Goal: Information Seeking & Learning: Learn about a topic

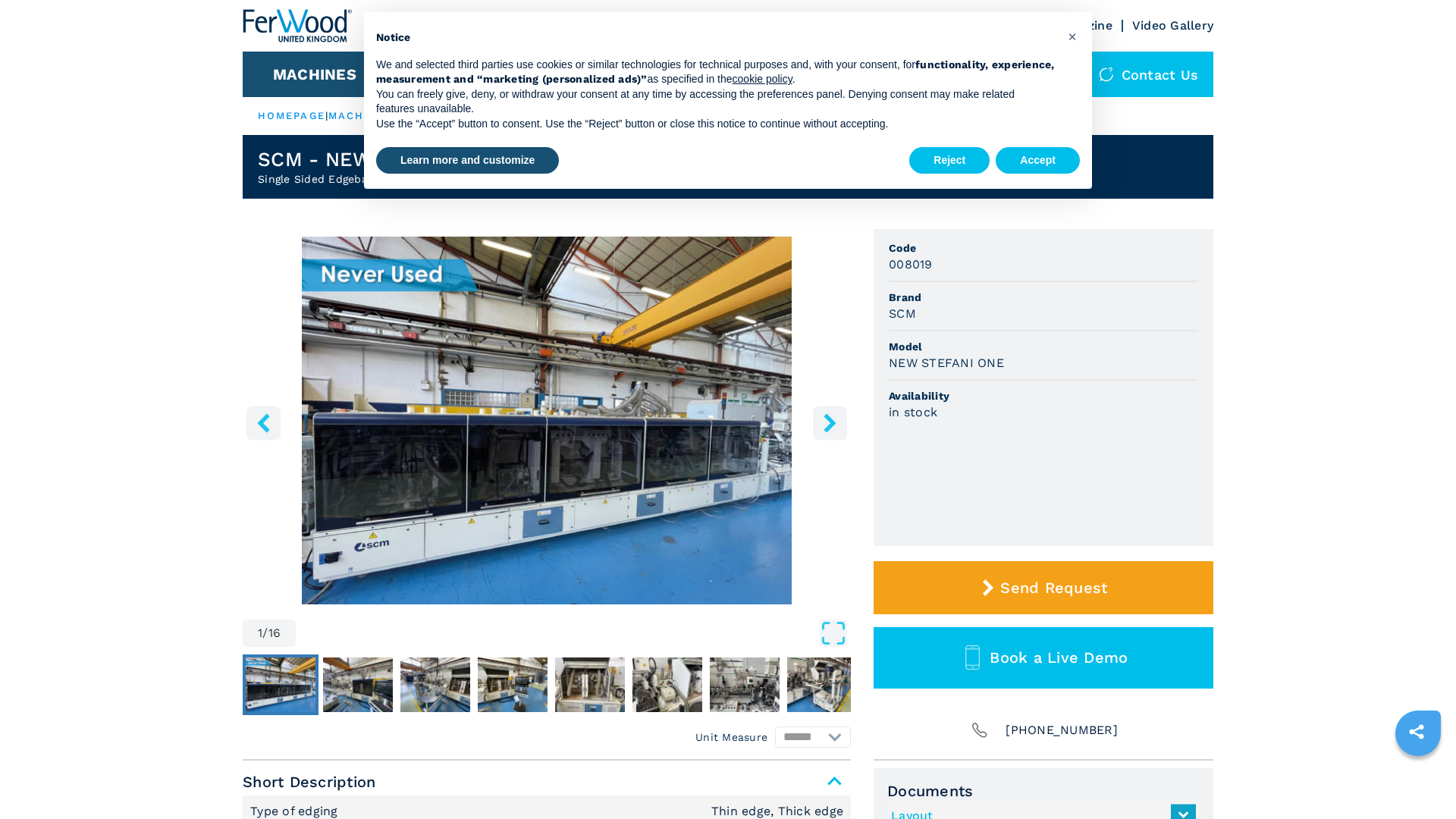
click at [829, 421] on icon "right-button" at bounding box center [829, 422] width 12 height 19
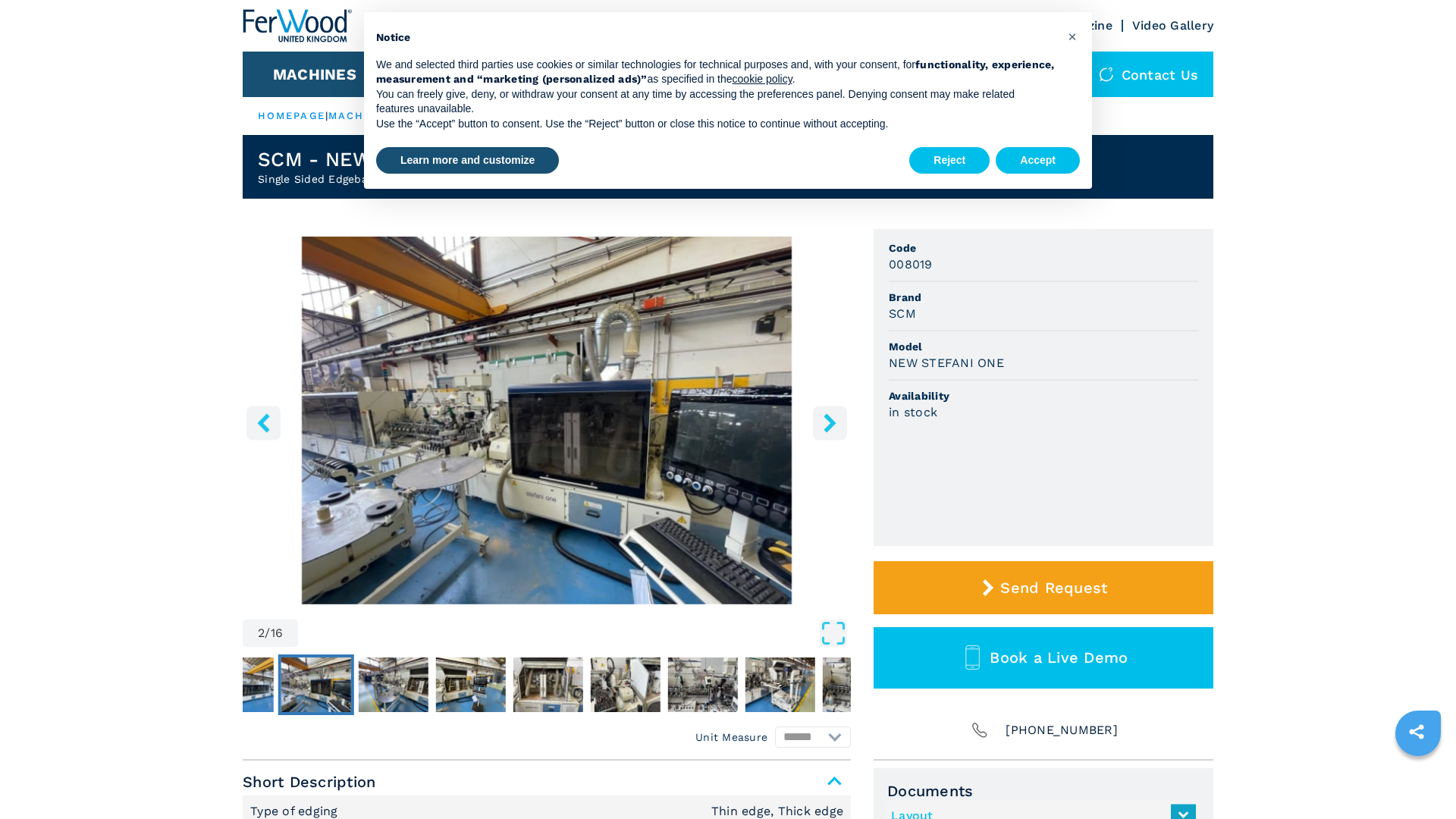
click at [829, 421] on icon "right-button" at bounding box center [829, 422] width 12 height 19
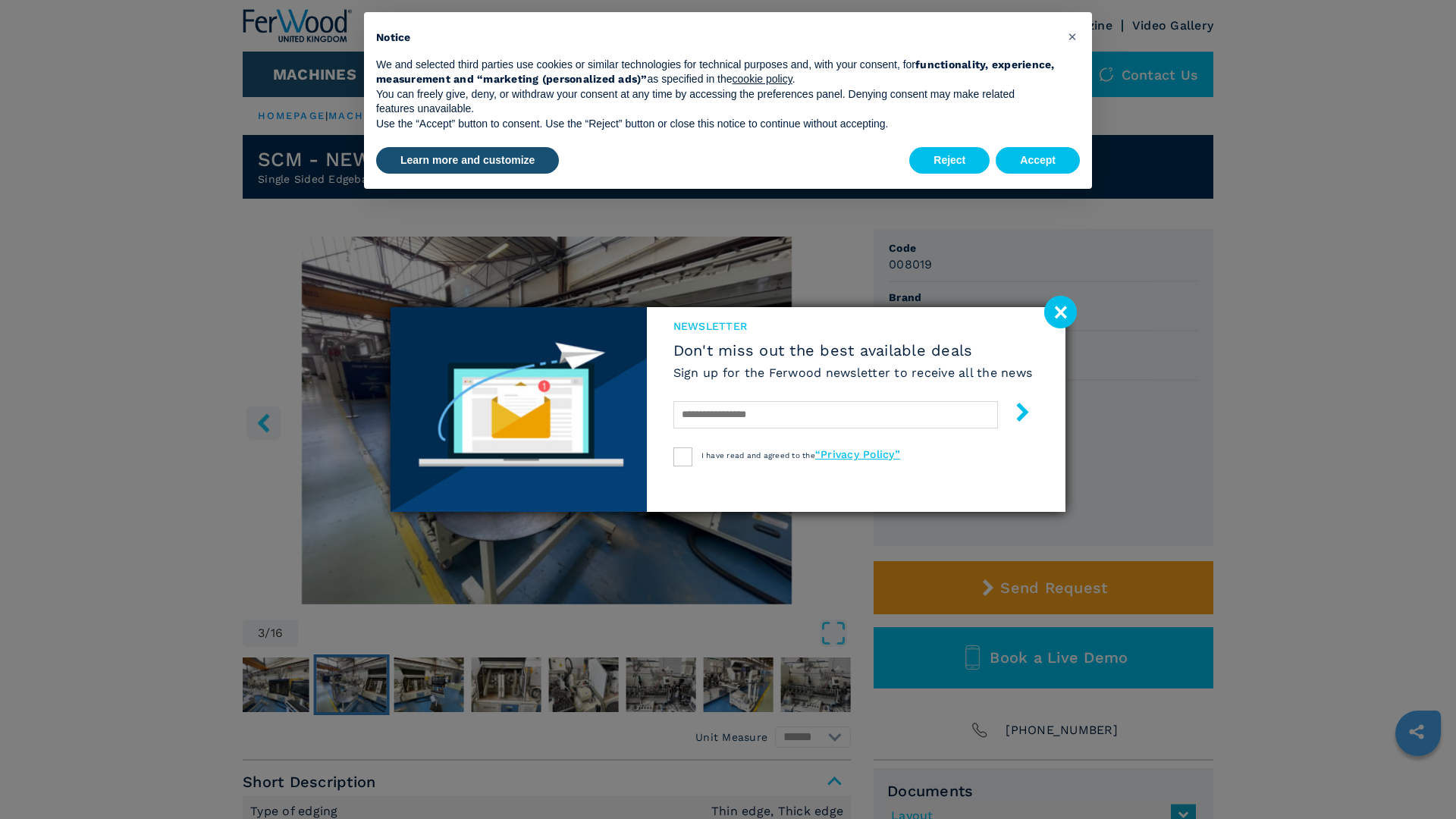
click at [1065, 314] on image at bounding box center [1060, 312] width 33 height 33
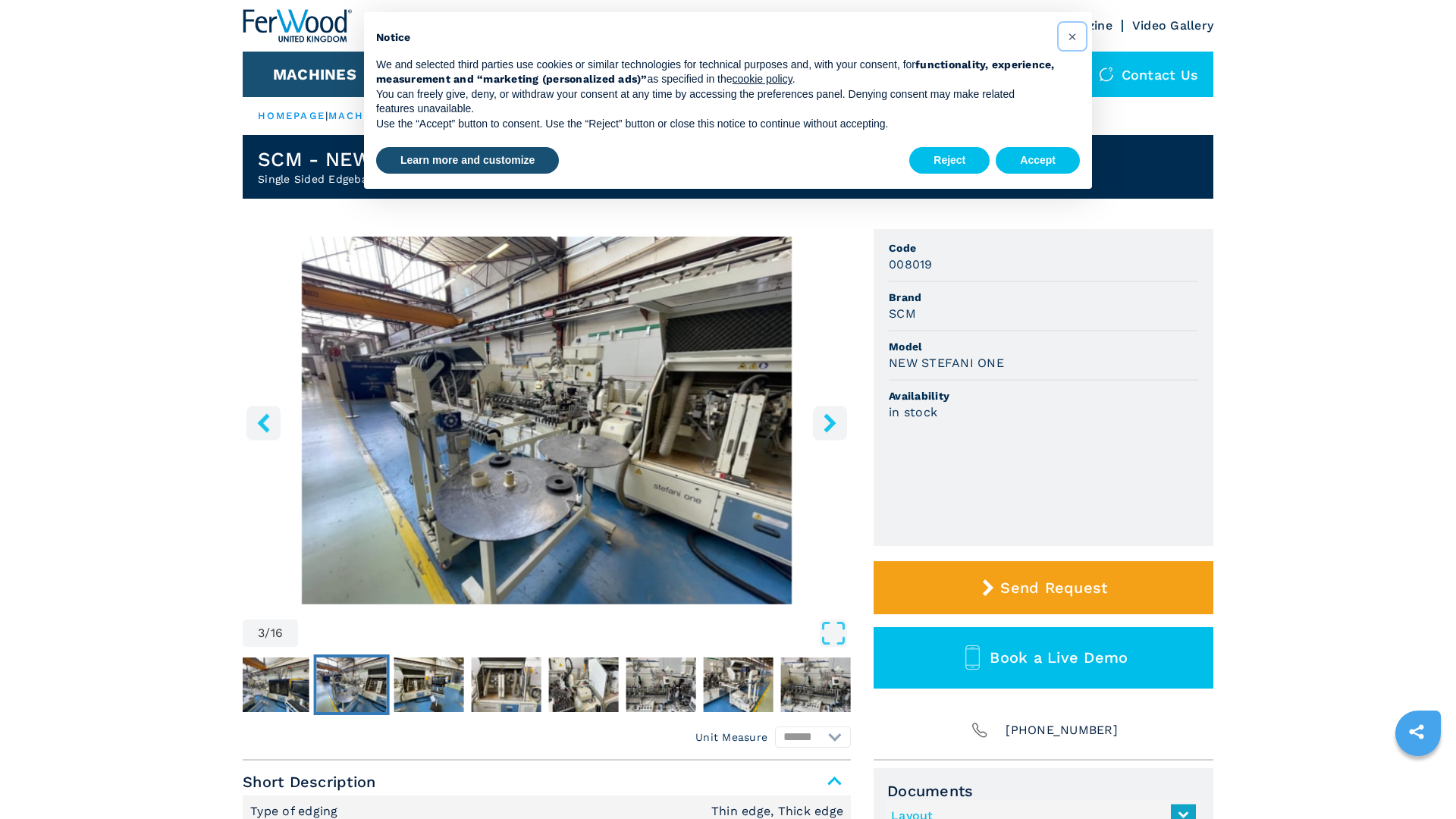
drag, startPoint x: 1071, startPoint y: 30, endPoint x: 1063, endPoint y: 34, distance: 8.9
click at [1068, 31] on span "×" at bounding box center [1072, 36] width 9 height 18
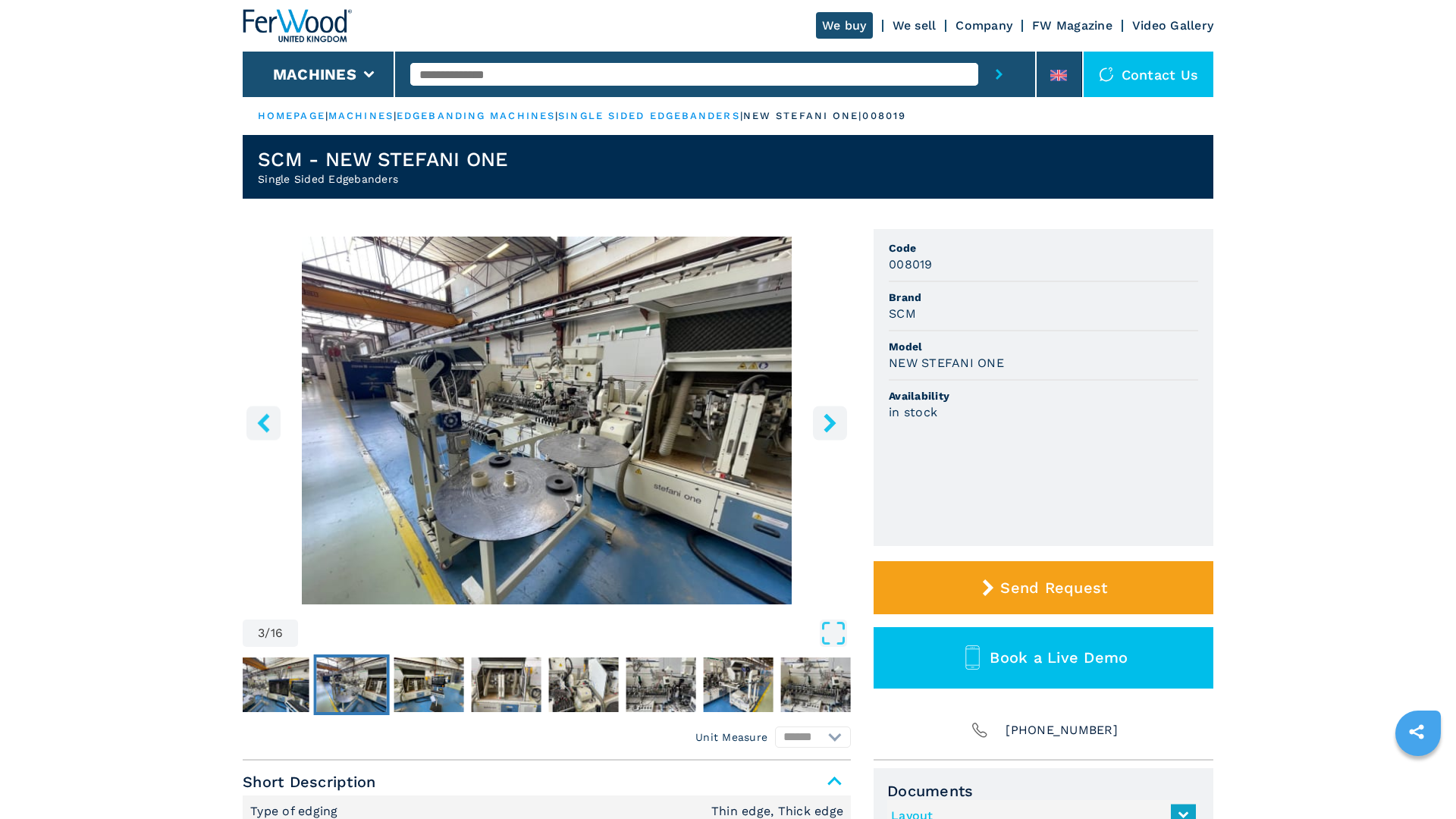
click at [834, 423] on icon "right-button" at bounding box center [829, 422] width 12 height 19
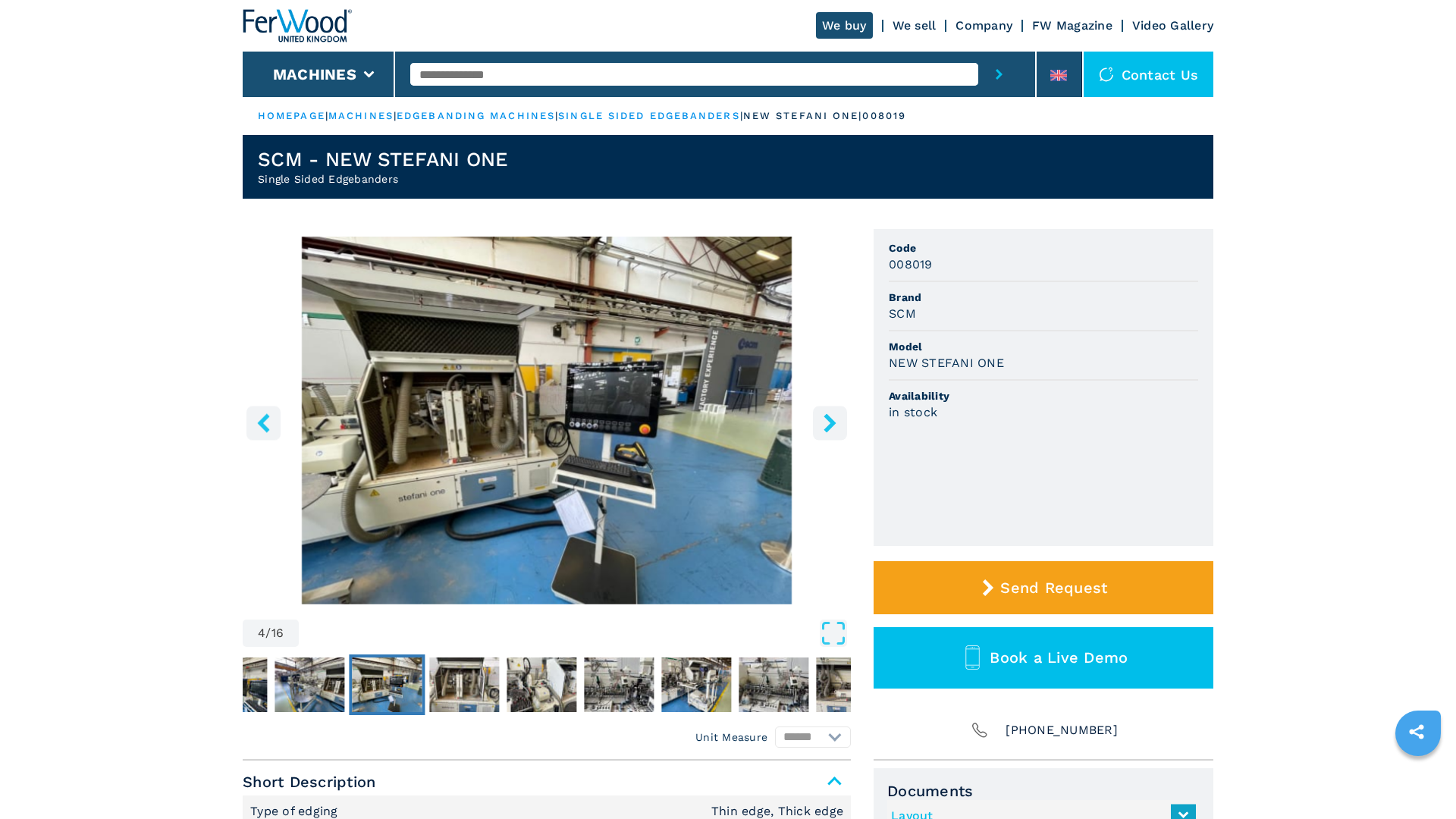
click at [834, 423] on icon "right-button" at bounding box center [829, 422] width 12 height 19
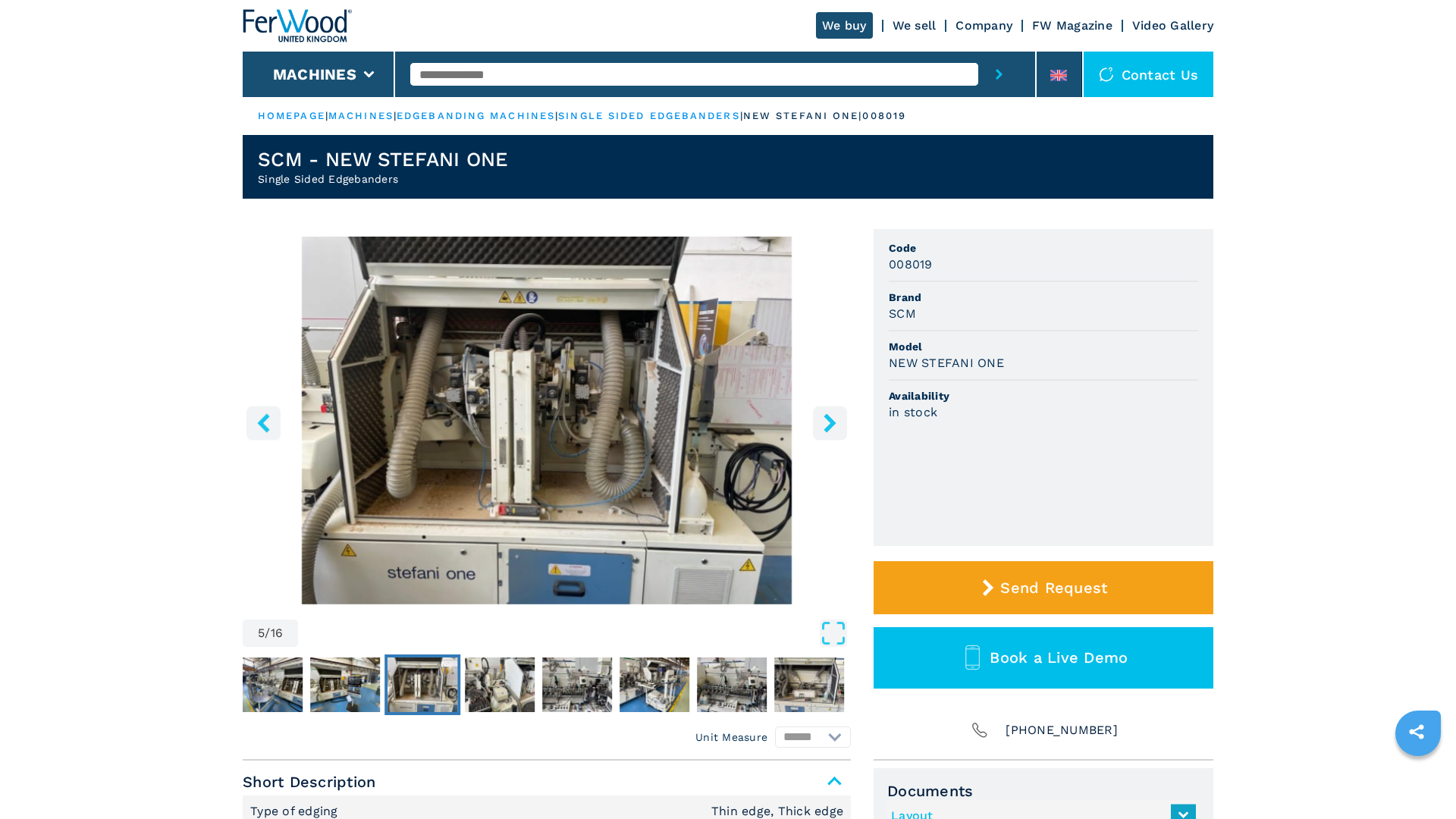
click at [831, 423] on icon "right-button" at bounding box center [829, 422] width 12 height 19
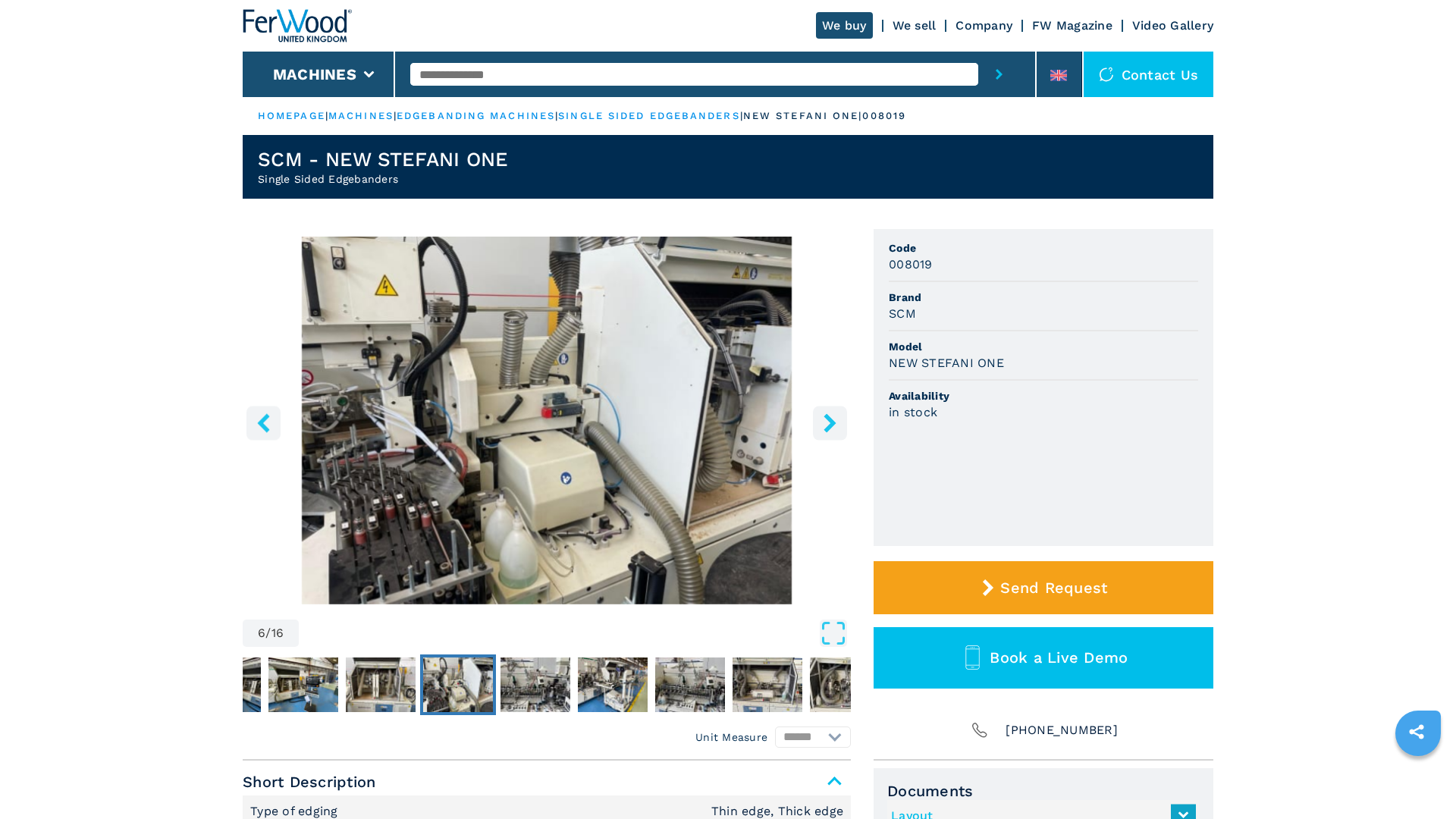
click at [831, 423] on icon "right-button" at bounding box center [829, 422] width 12 height 19
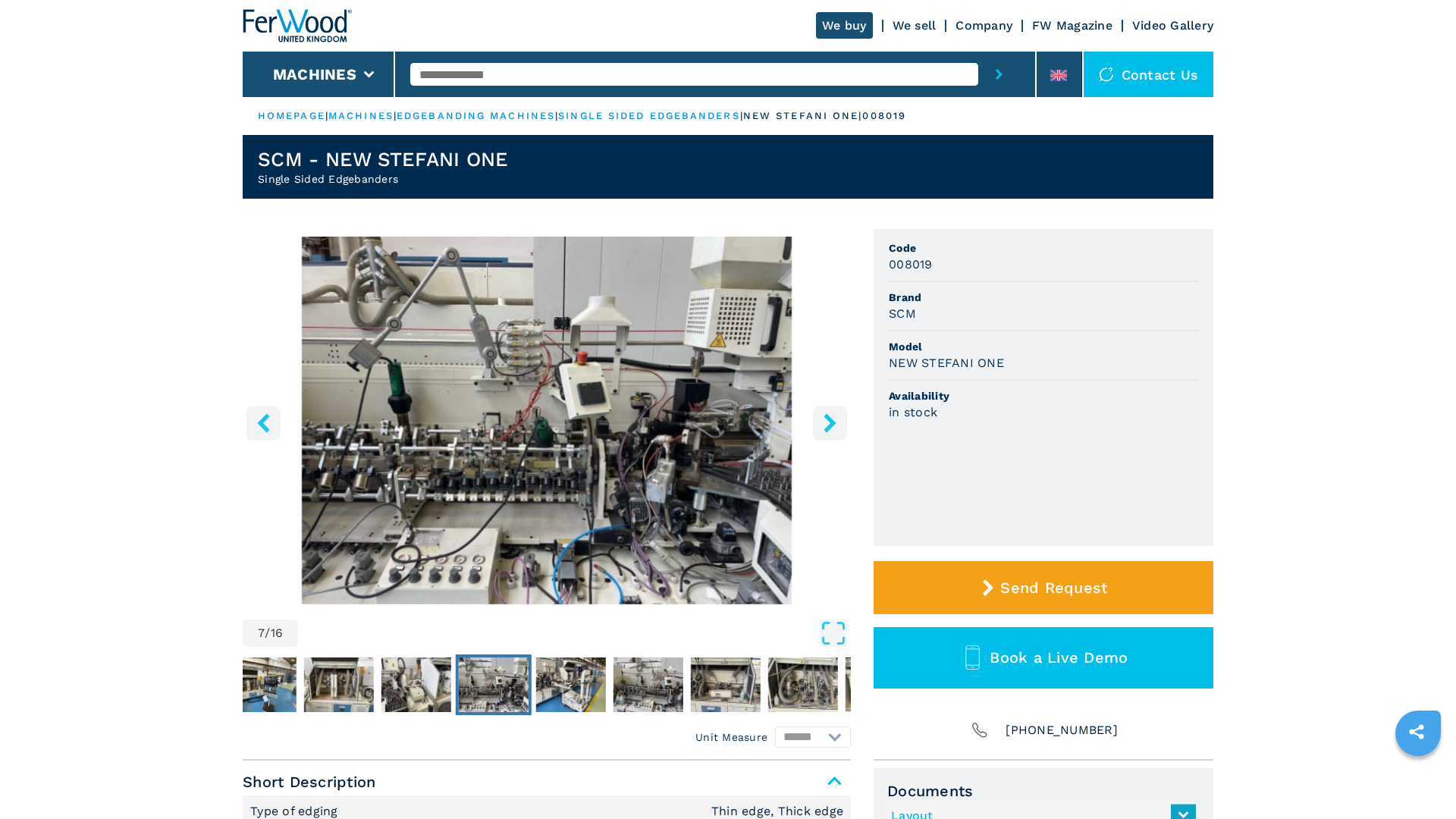
click at [831, 423] on icon "right-button" at bounding box center [829, 422] width 12 height 19
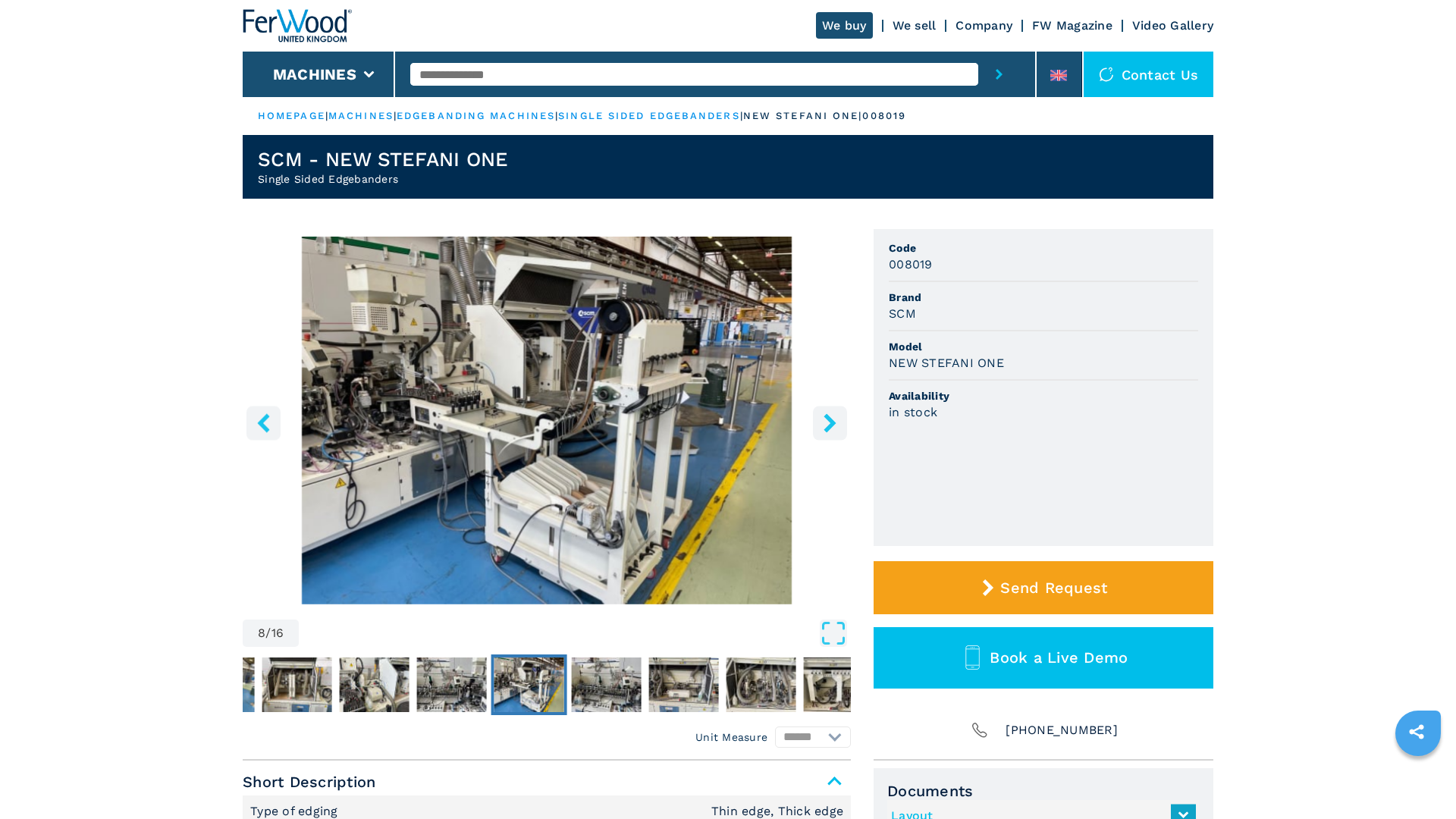
click at [831, 423] on icon "right-button" at bounding box center [829, 422] width 12 height 19
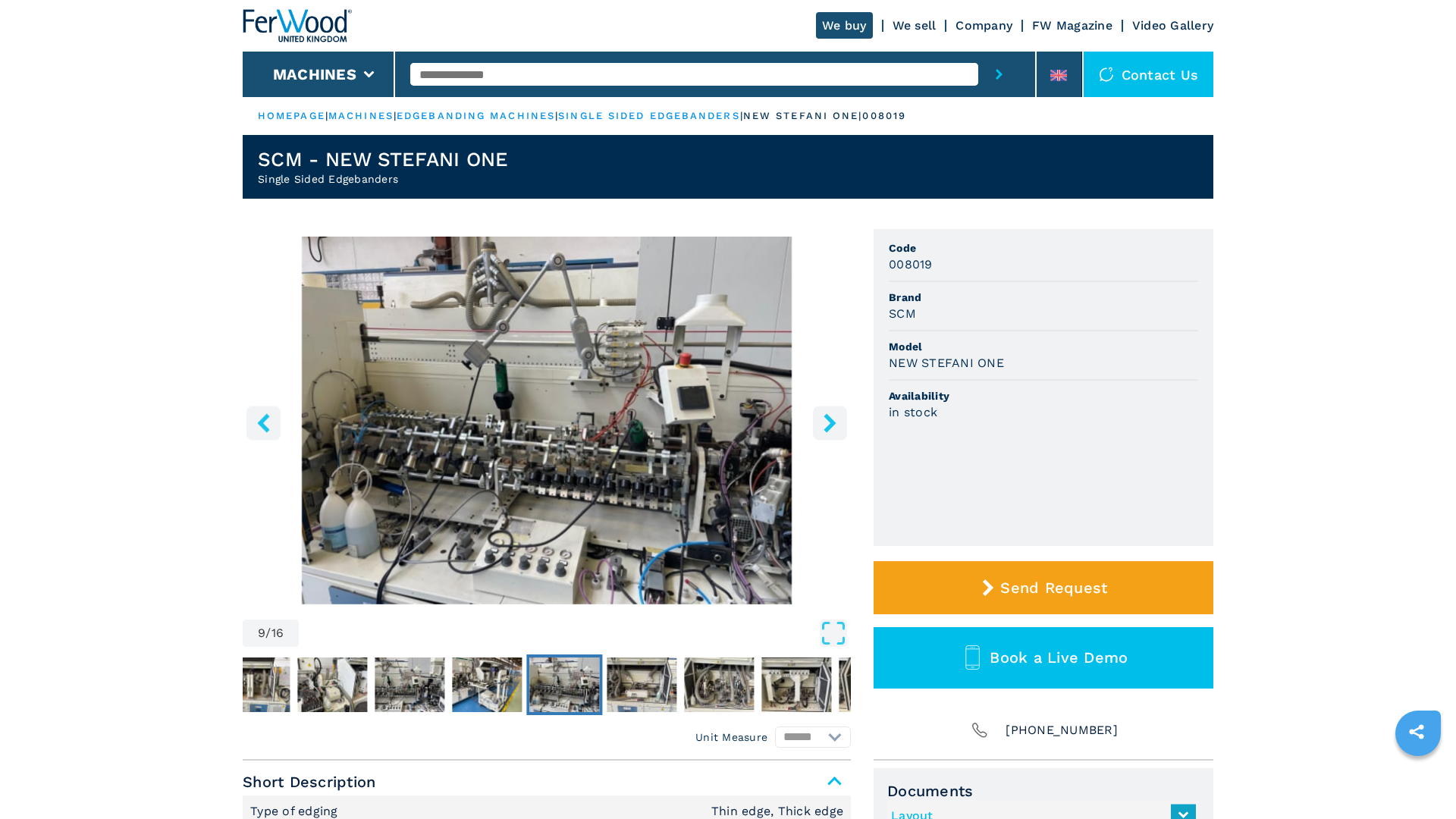
click at [831, 423] on icon "right-button" at bounding box center [829, 422] width 12 height 19
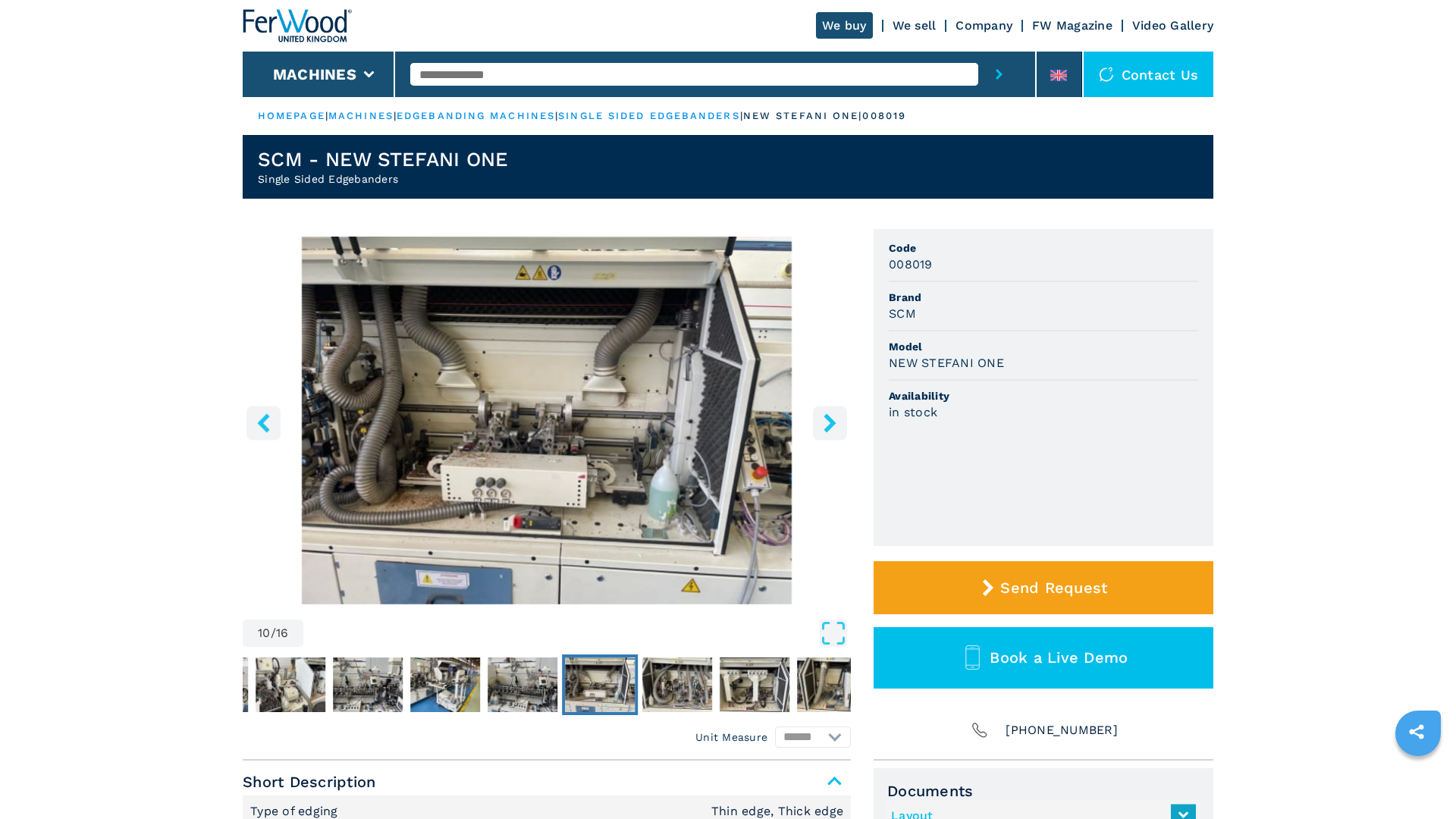
click at [831, 423] on icon "right-button" at bounding box center [829, 422] width 12 height 19
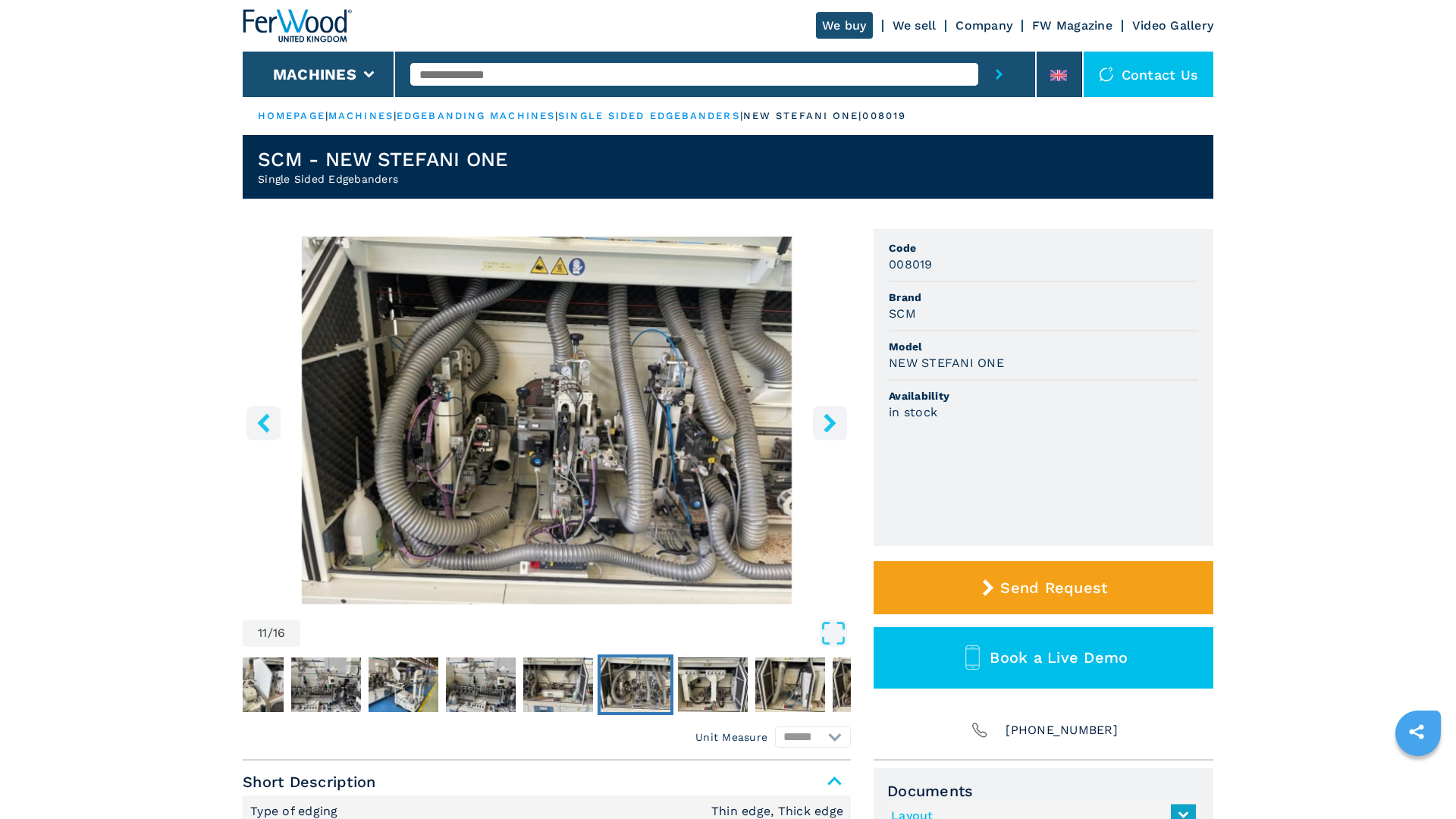
click at [831, 423] on icon "right-button" at bounding box center [829, 422] width 12 height 19
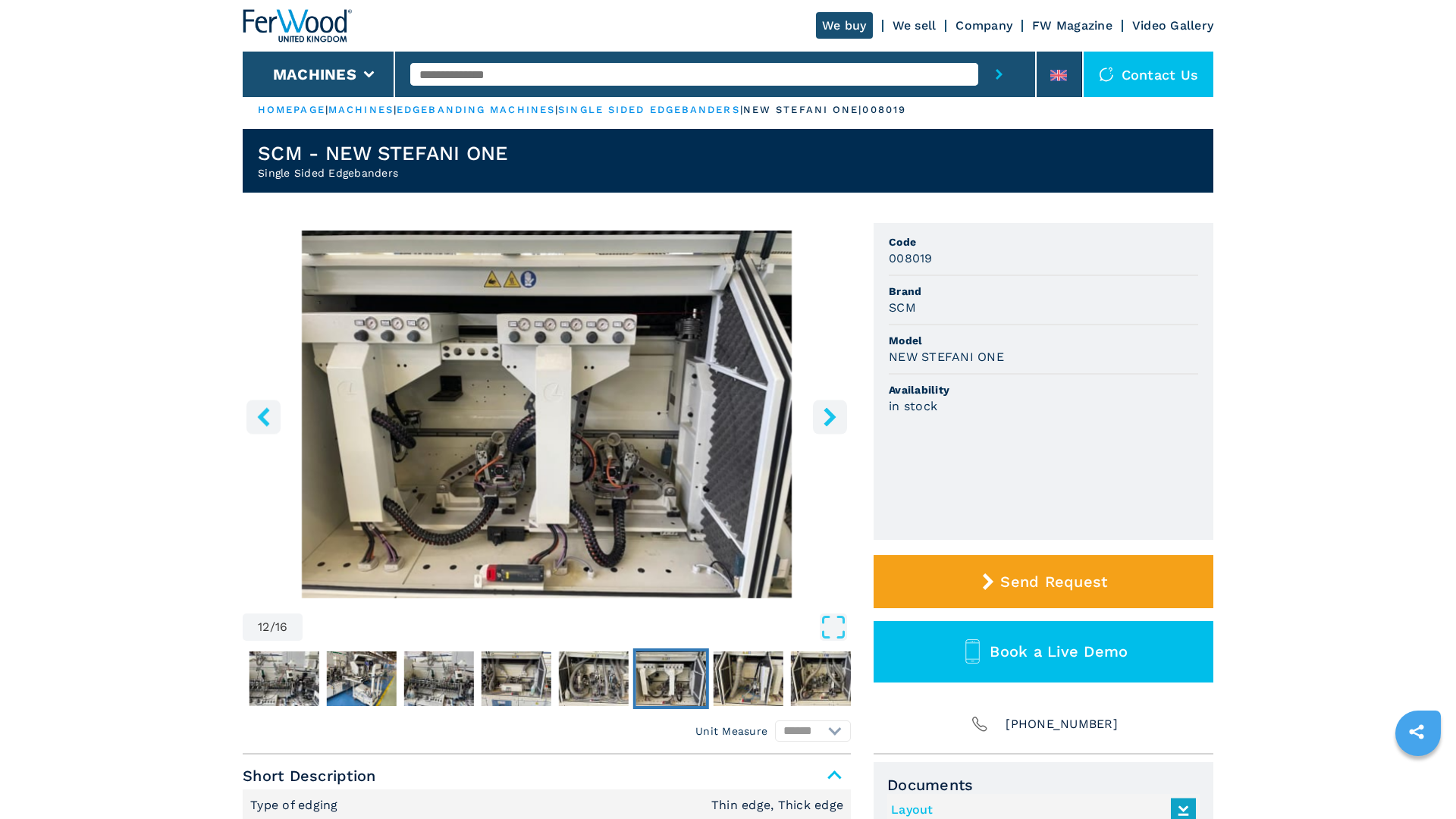
click at [831, 423] on icon "right-button" at bounding box center [829, 416] width 19 height 19
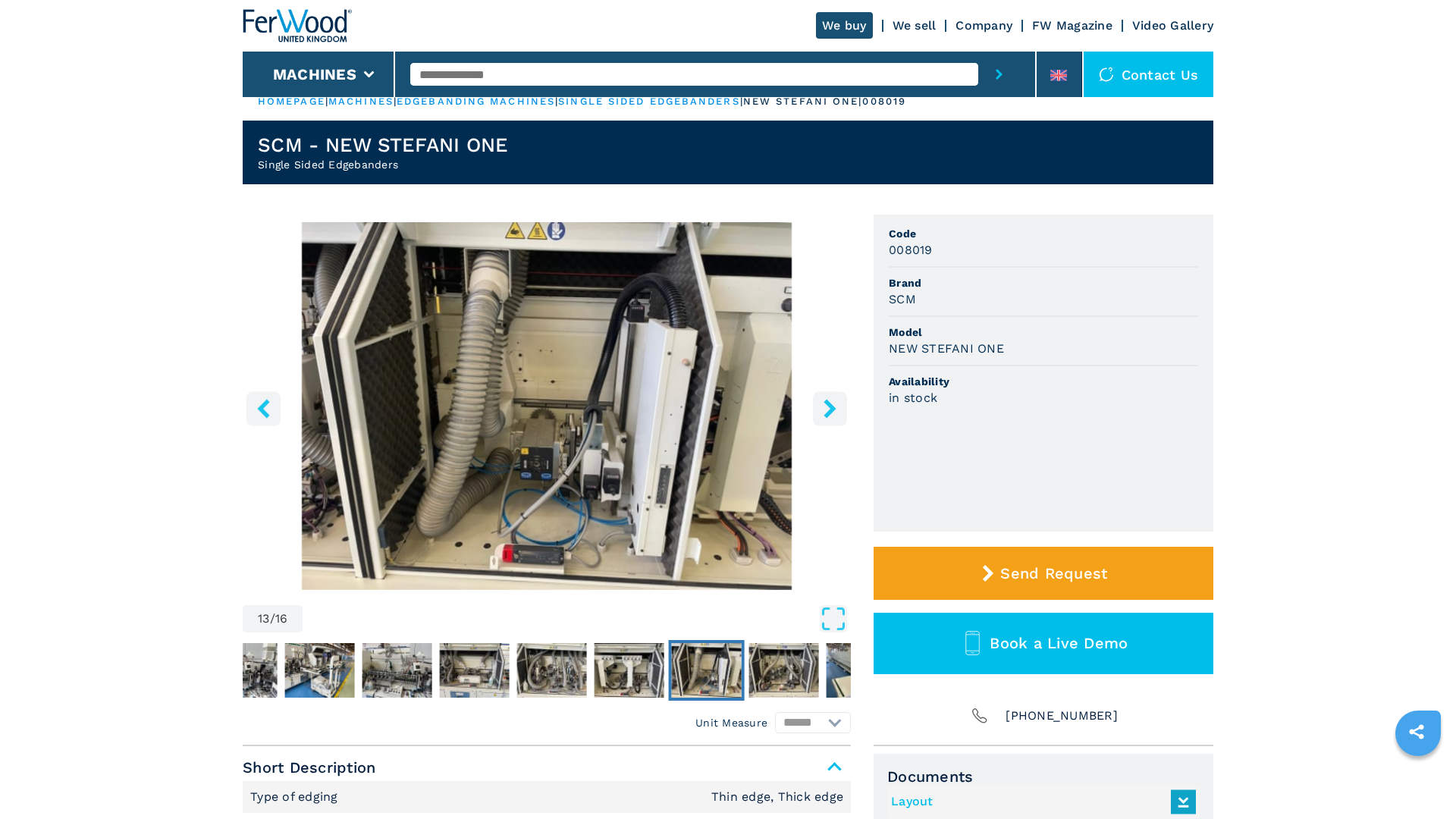
click at [831, 423] on button "right-button" at bounding box center [829, 408] width 34 height 34
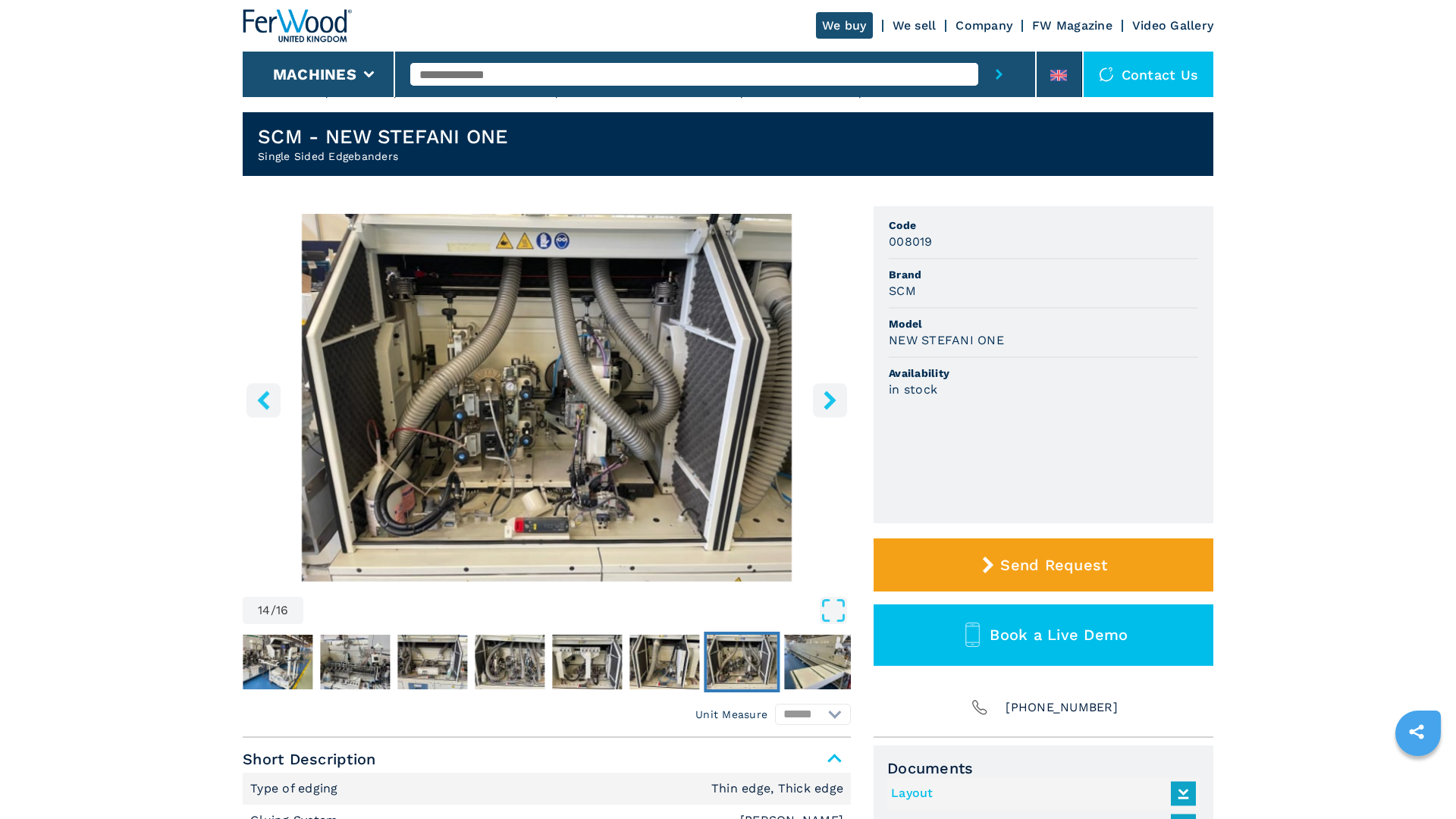
click at [828, 415] on button "right-button" at bounding box center [829, 400] width 34 height 34
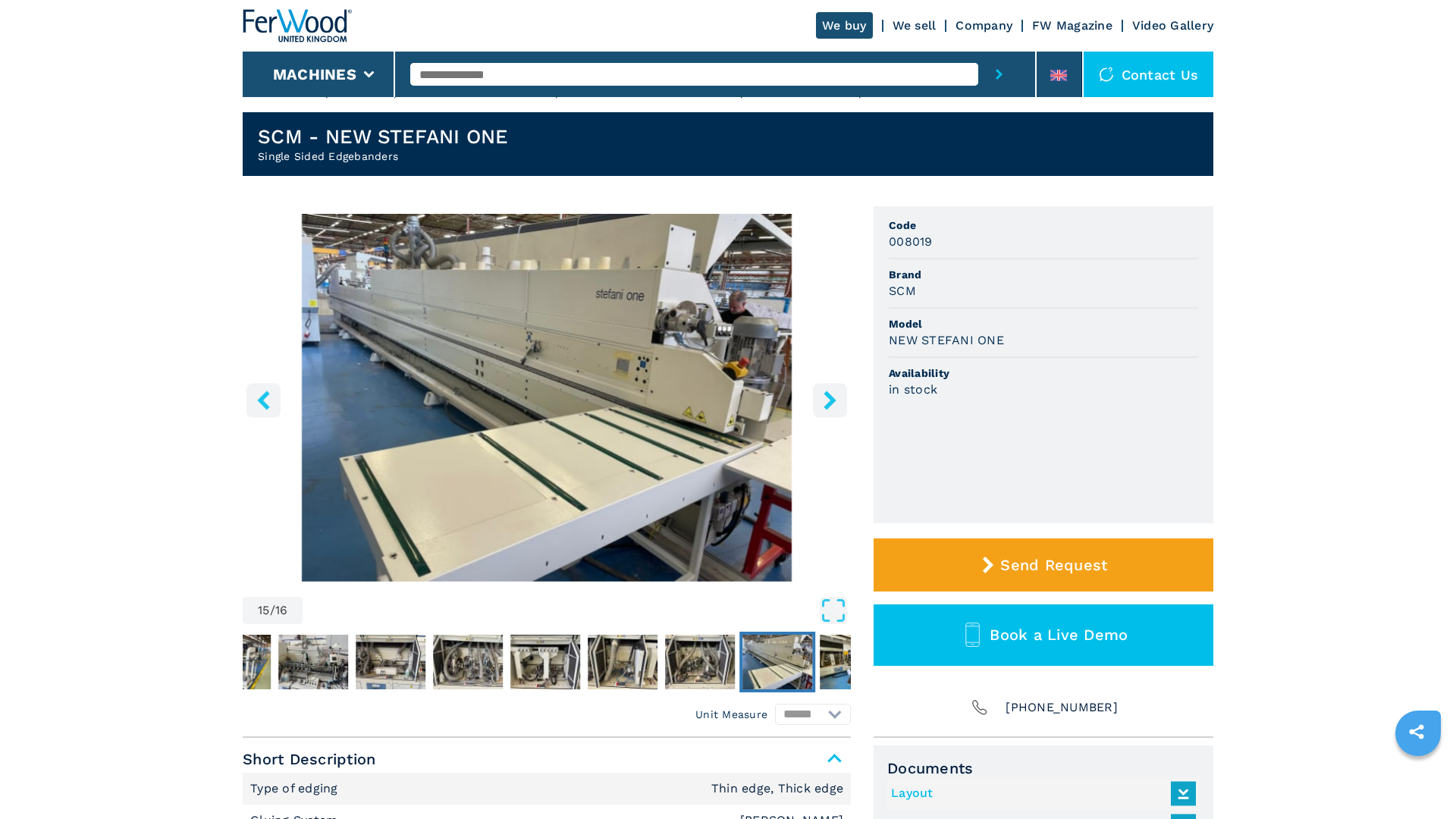
scroll to position [20, 0]
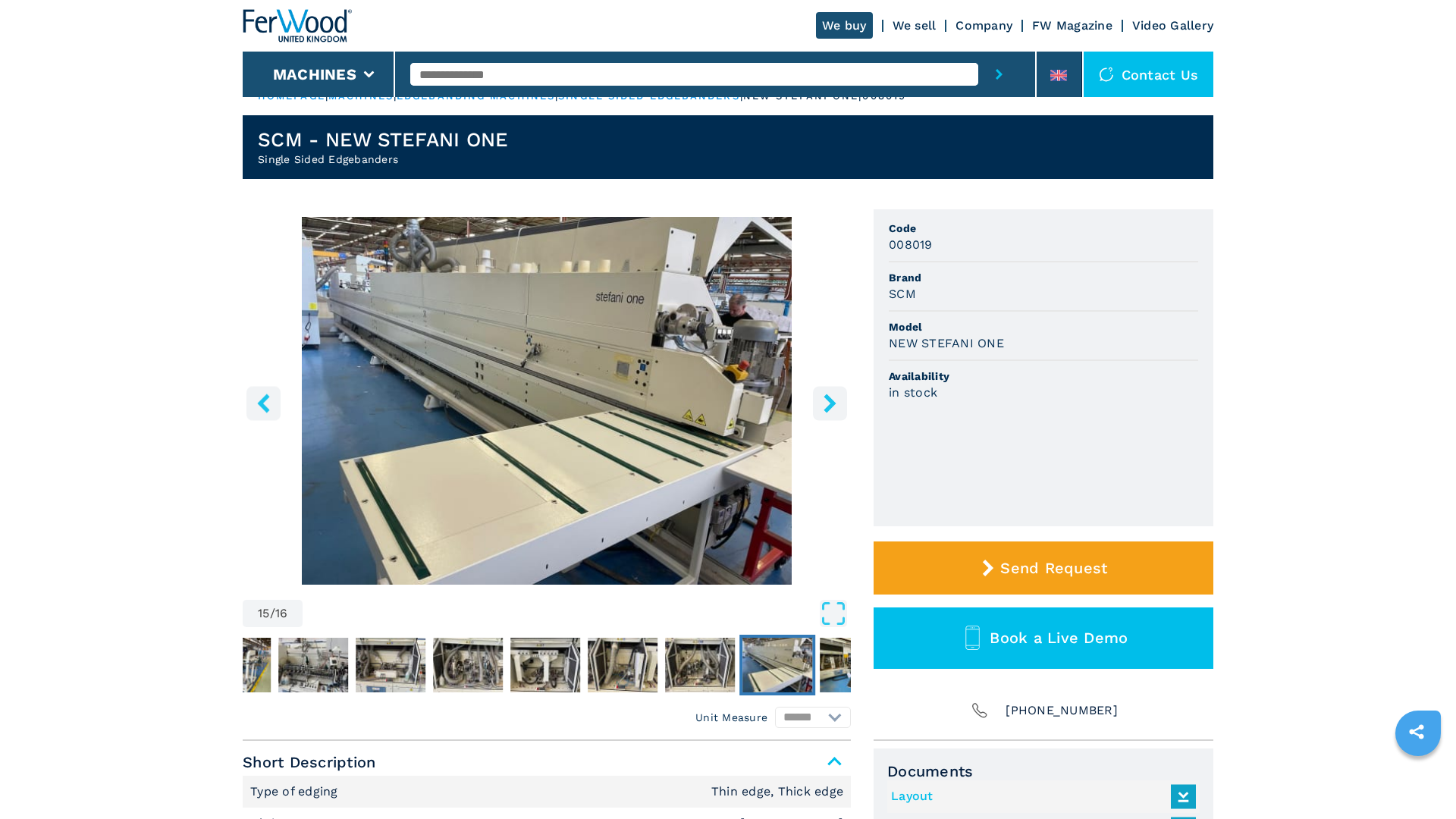
click at [828, 415] on button "right-button" at bounding box center [829, 402] width 34 height 34
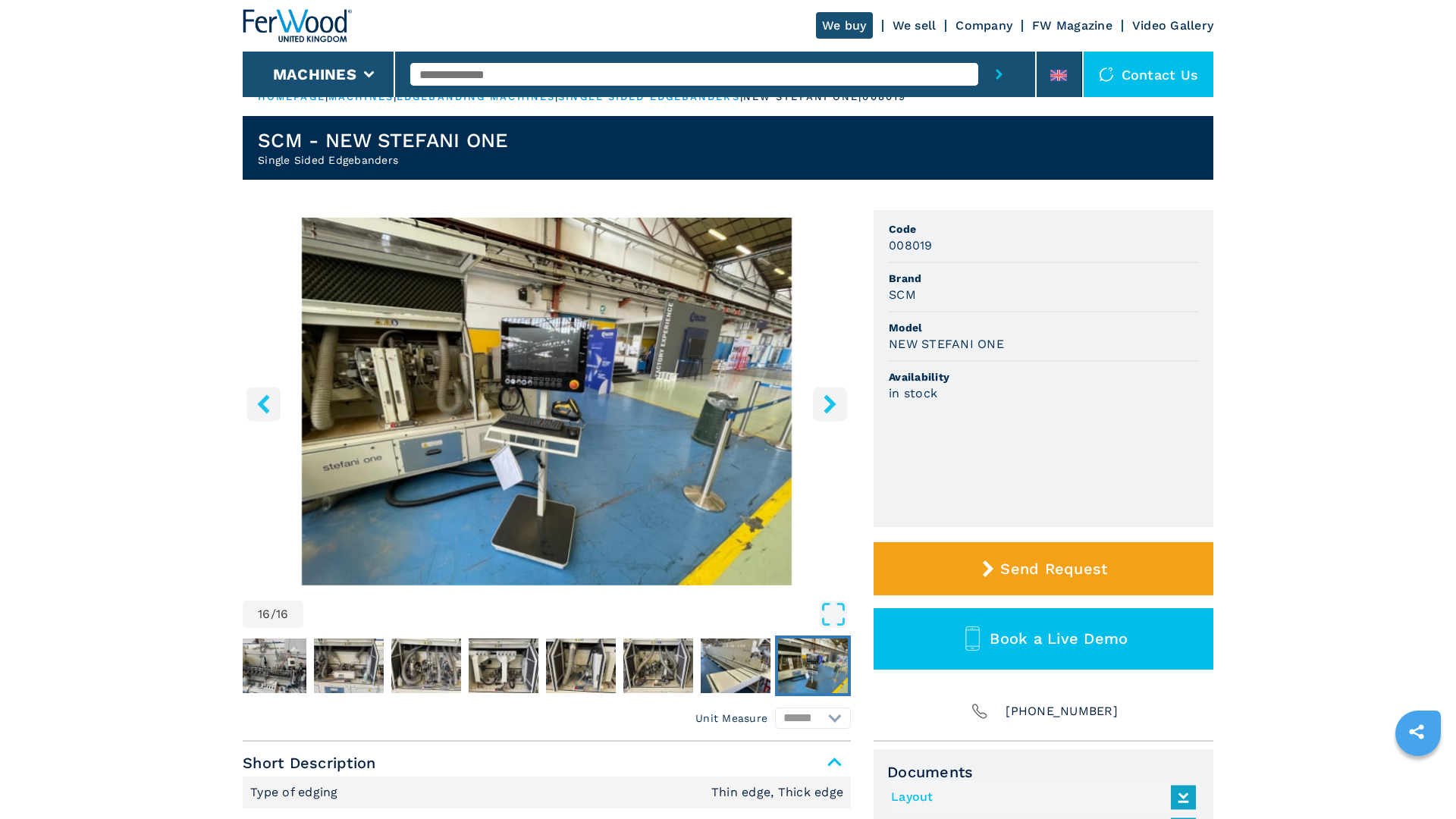
click at [828, 415] on button "right-button" at bounding box center [829, 403] width 34 height 34
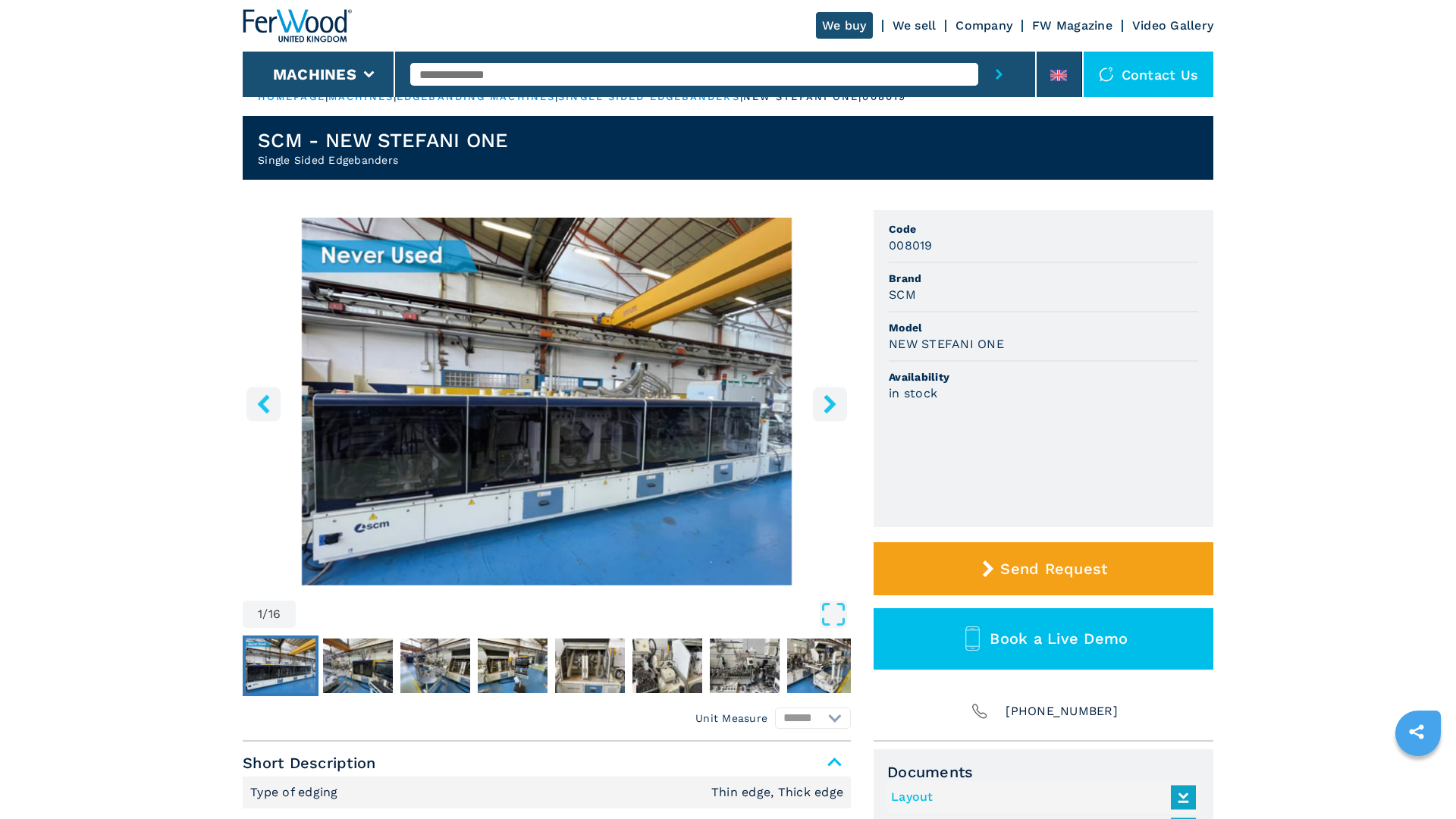
scroll to position [30, 0]
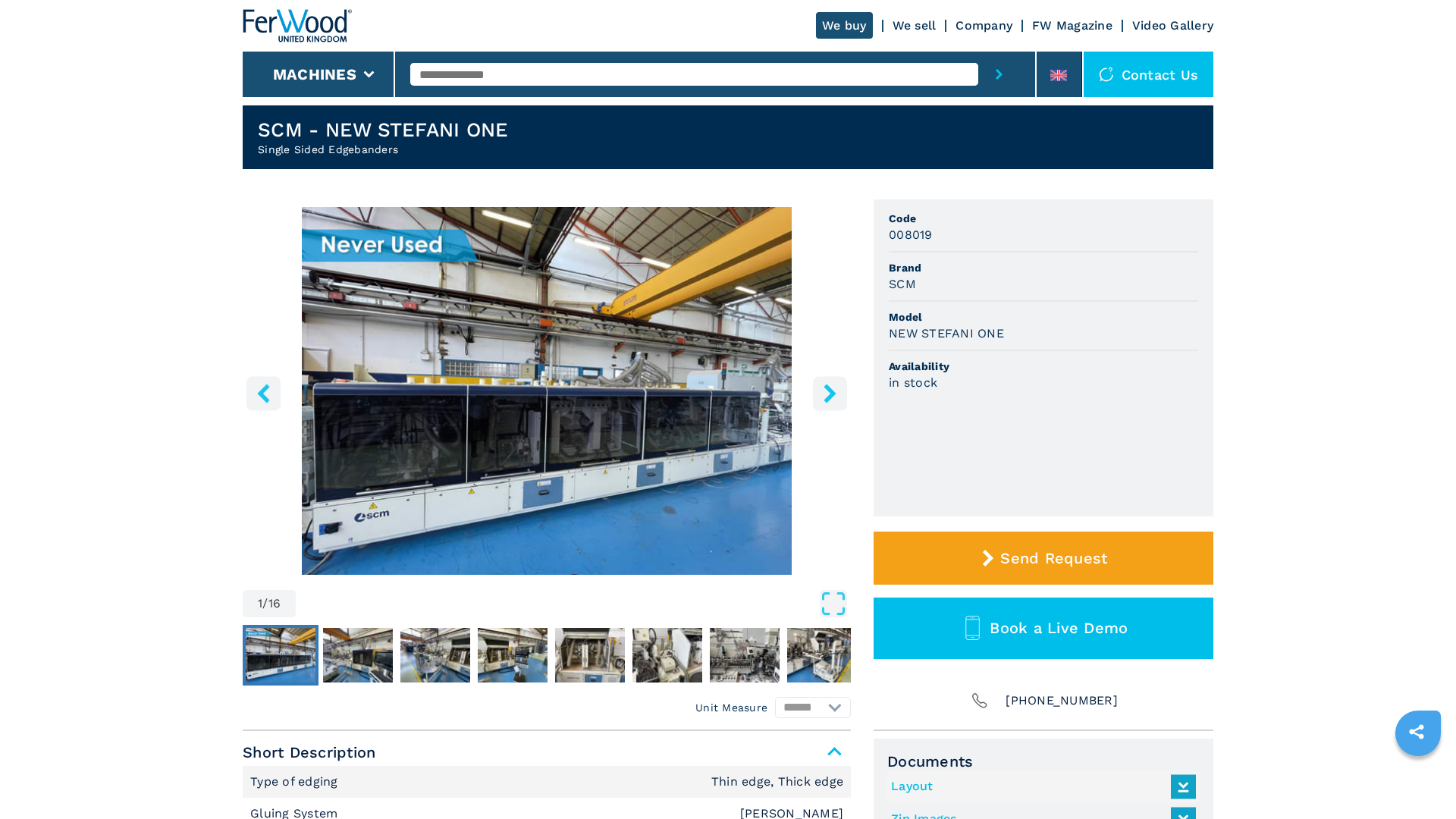
click at [828, 415] on img "Go to Slide 1" at bounding box center [546, 391] width 608 height 368
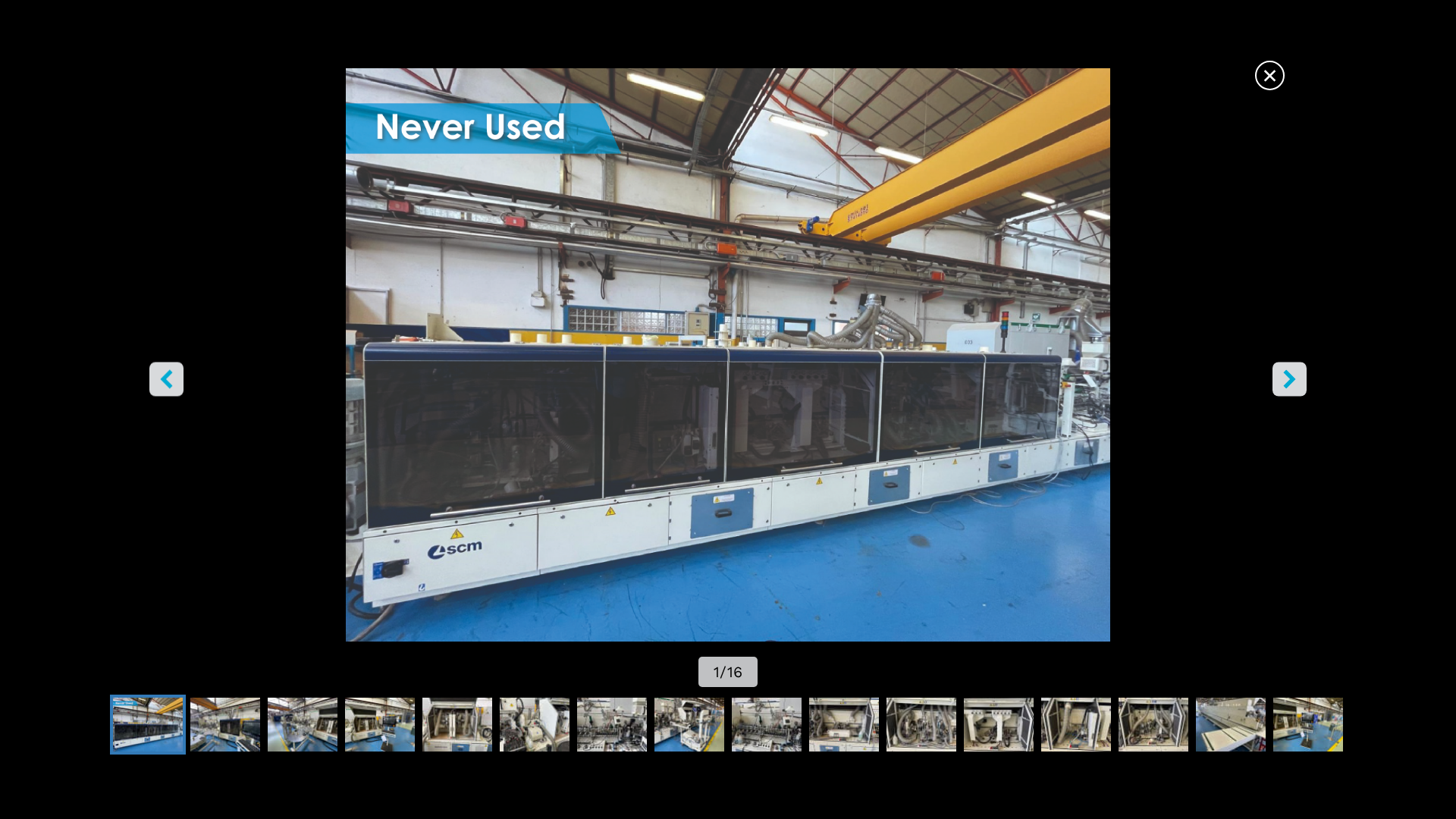
click at [1285, 382] on icon "right-button" at bounding box center [1289, 379] width 19 height 19
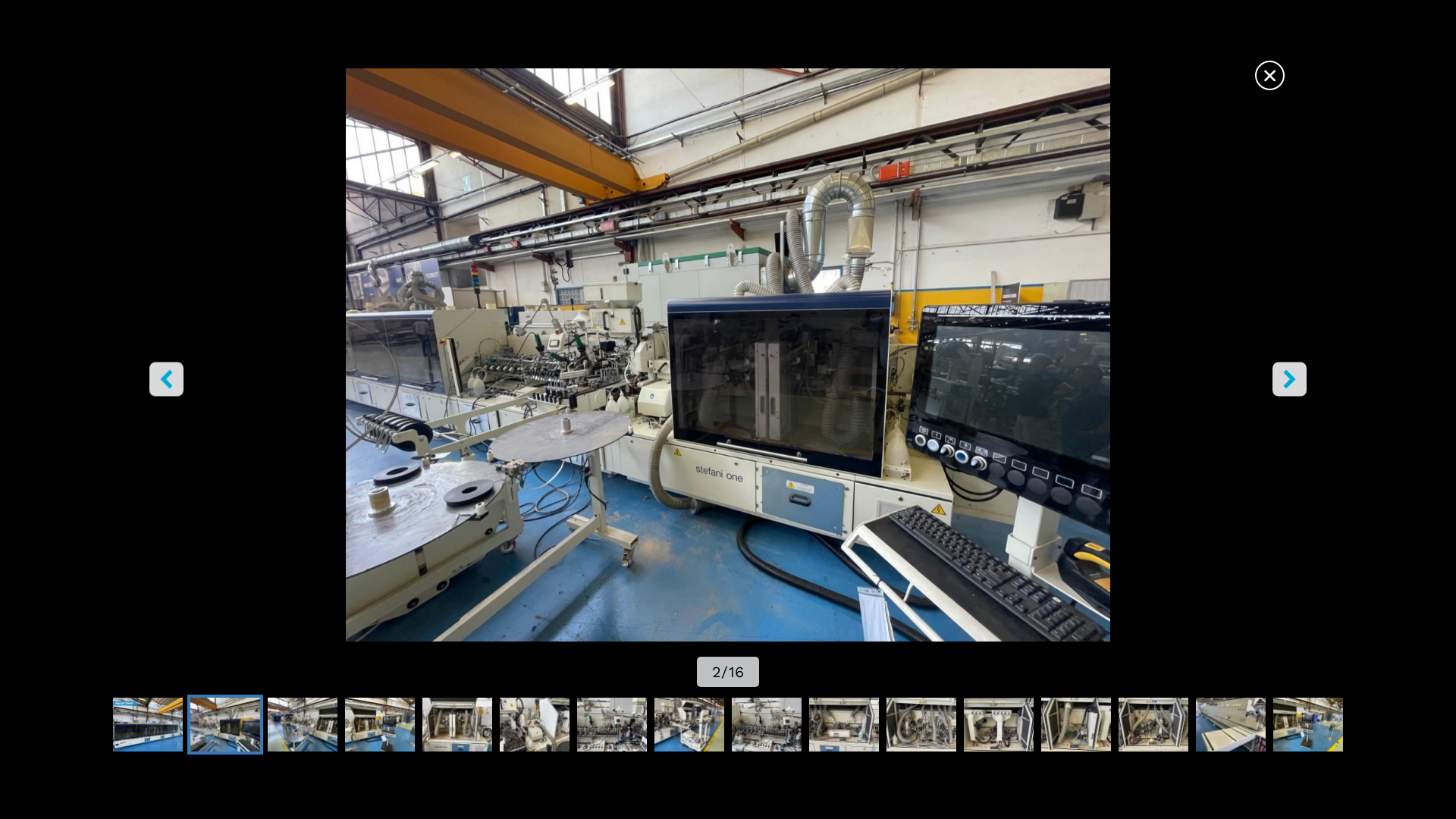
click at [1282, 382] on icon "right-button" at bounding box center [1289, 379] width 19 height 19
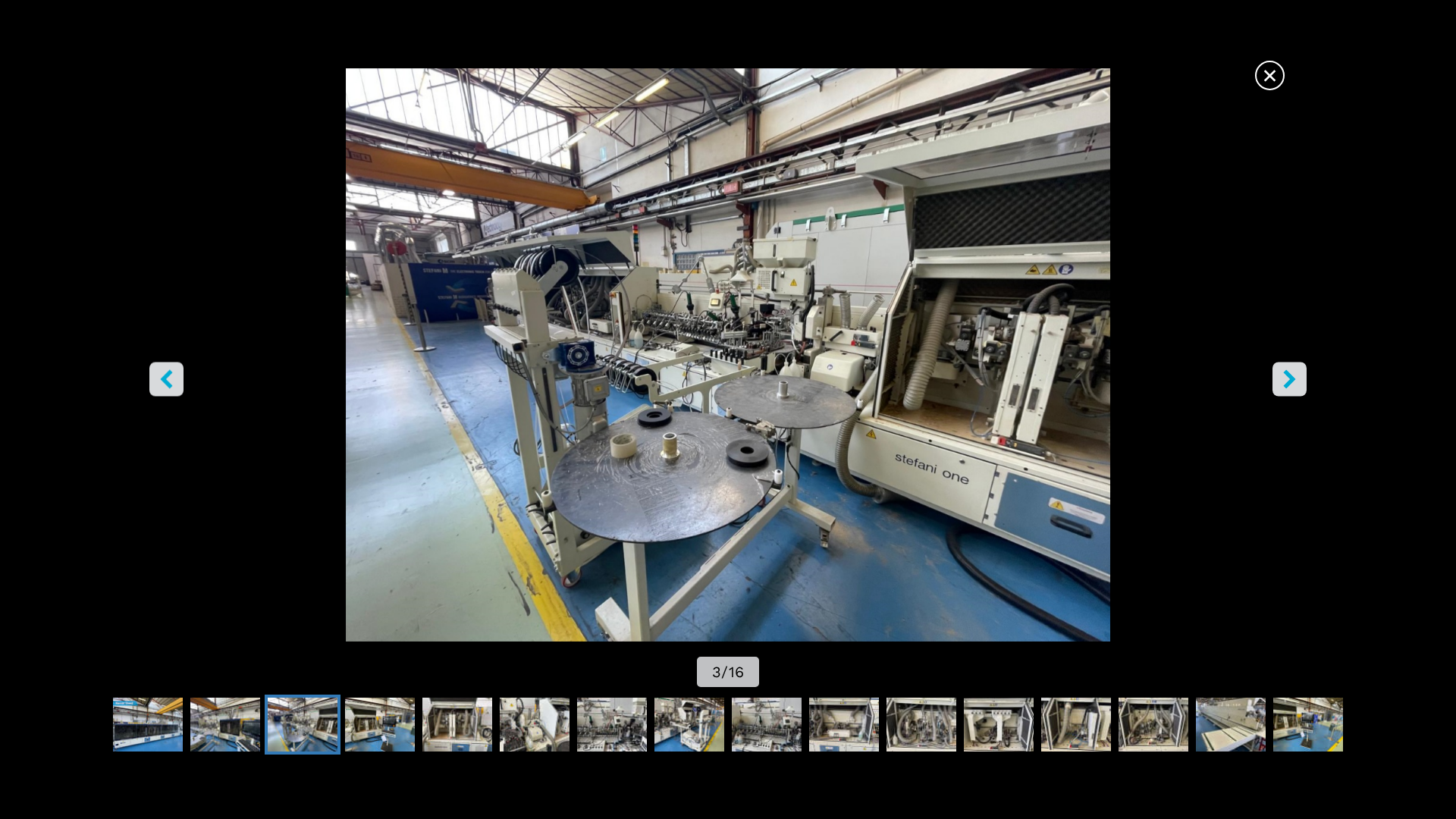
click at [1282, 382] on icon "right-button" at bounding box center [1289, 379] width 19 height 19
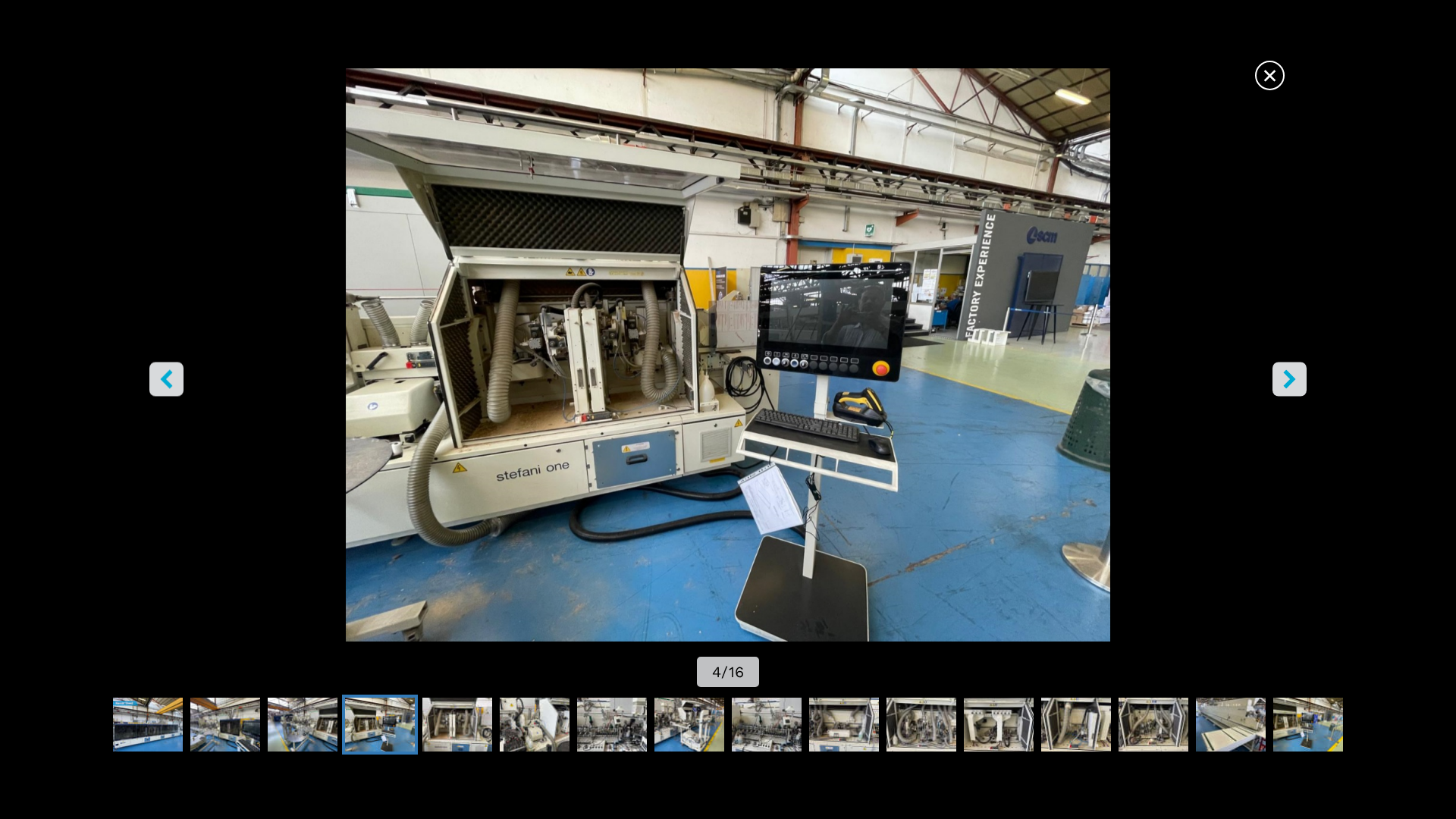
click at [1282, 382] on icon "right-button" at bounding box center [1289, 379] width 19 height 19
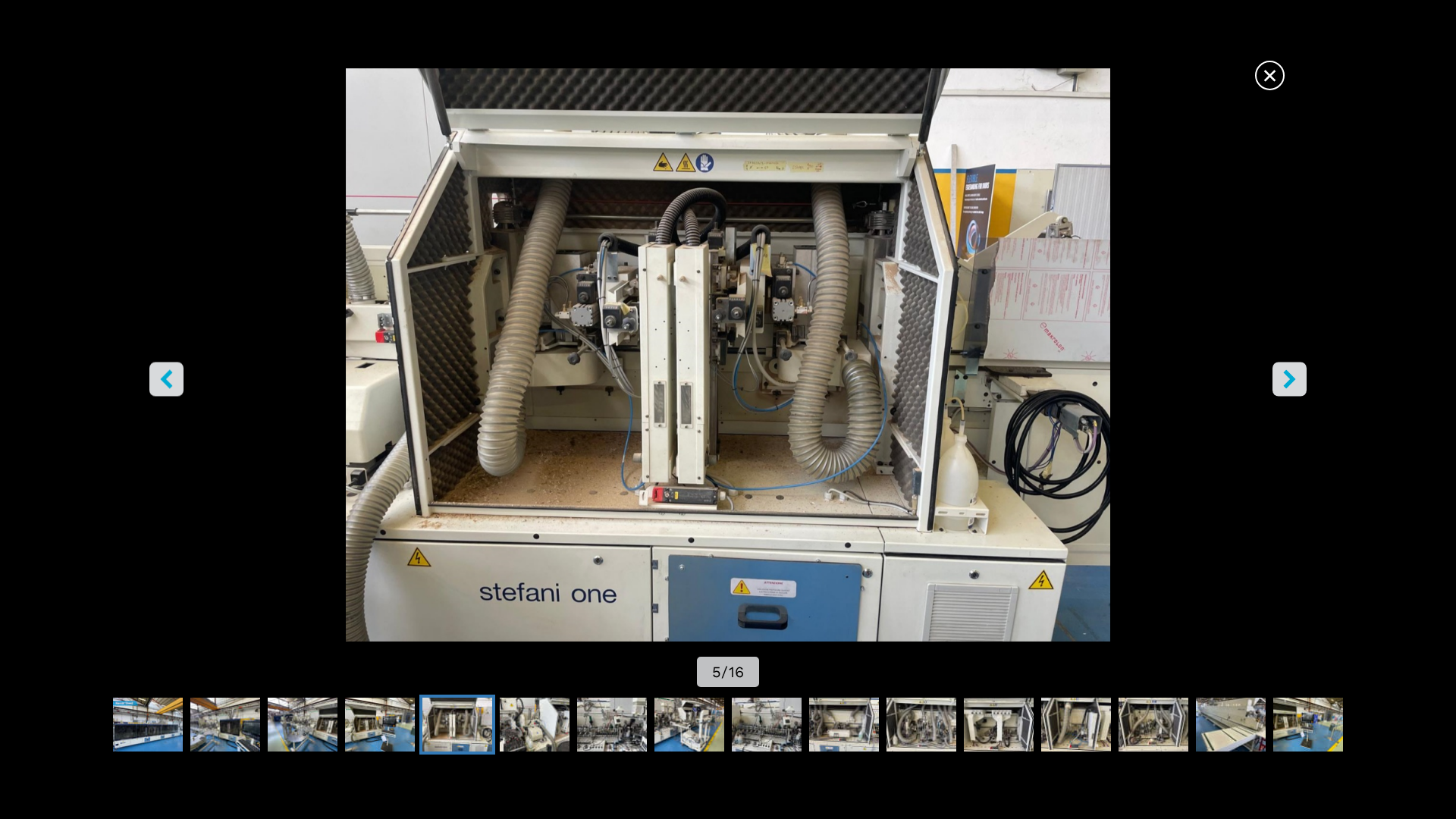
click at [1282, 382] on icon "right-button" at bounding box center [1289, 379] width 19 height 19
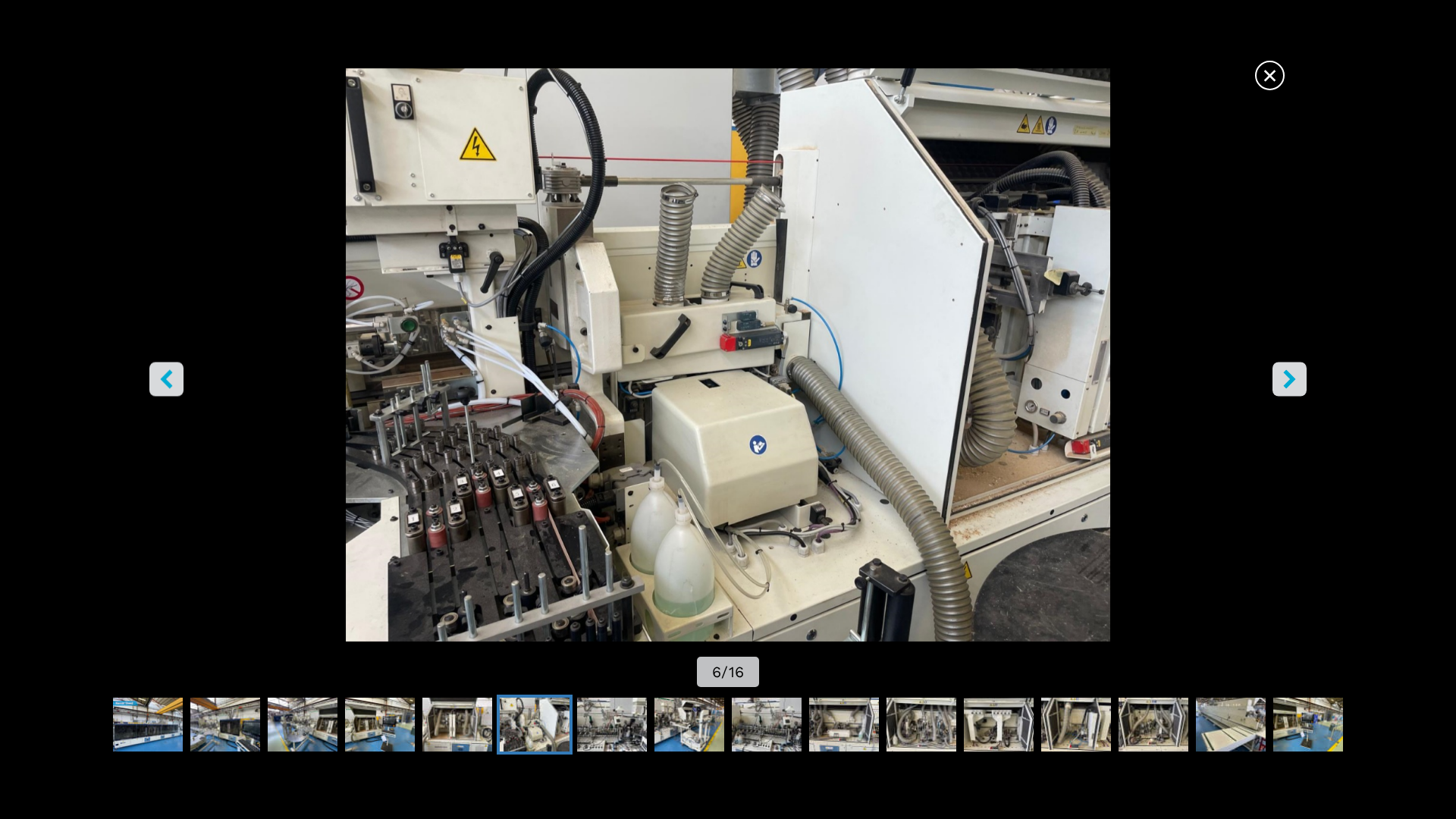
click at [1282, 382] on icon "right-button" at bounding box center [1289, 379] width 19 height 19
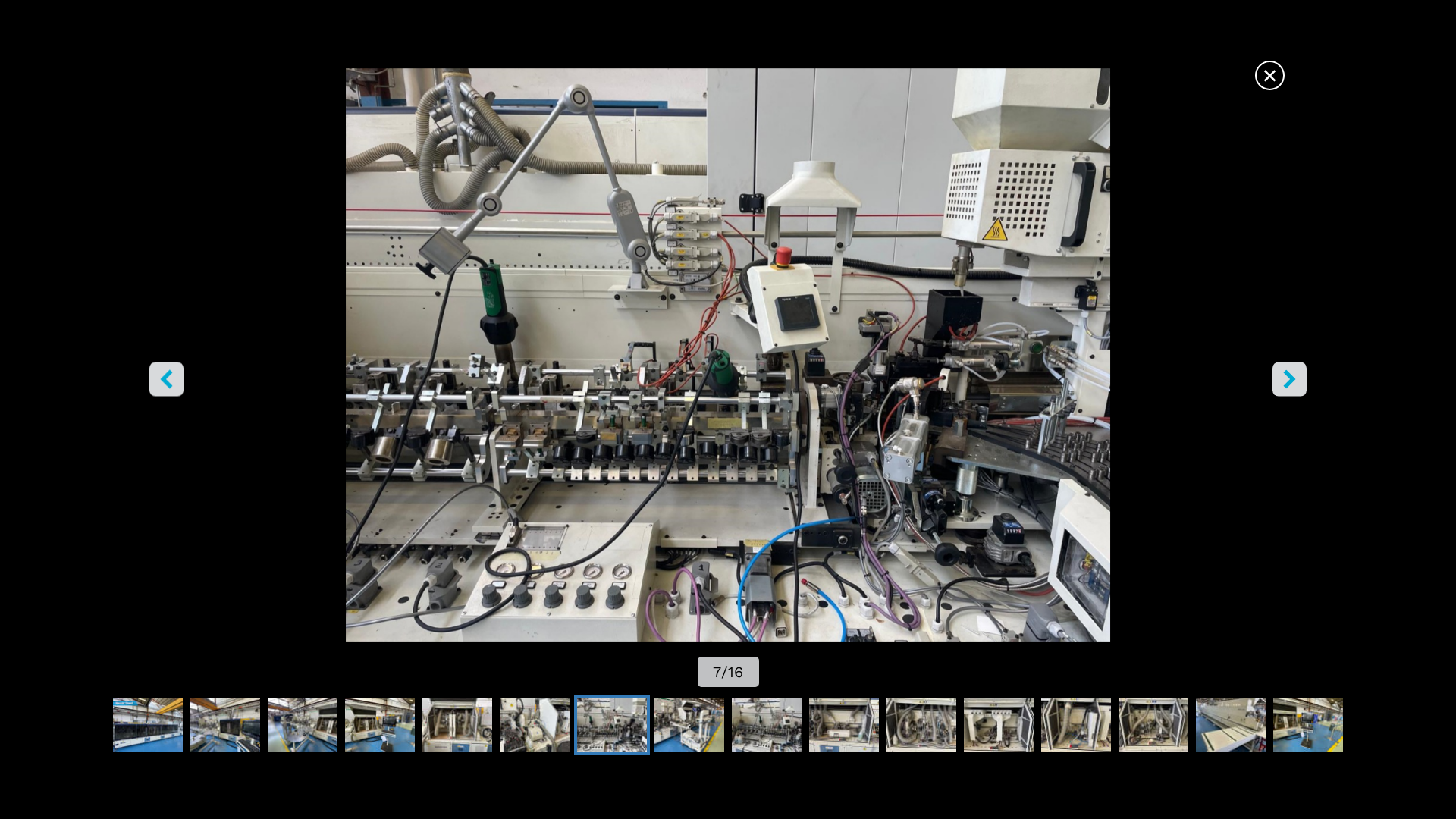
click at [1268, 79] on span "×" at bounding box center [1269, 72] width 26 height 26
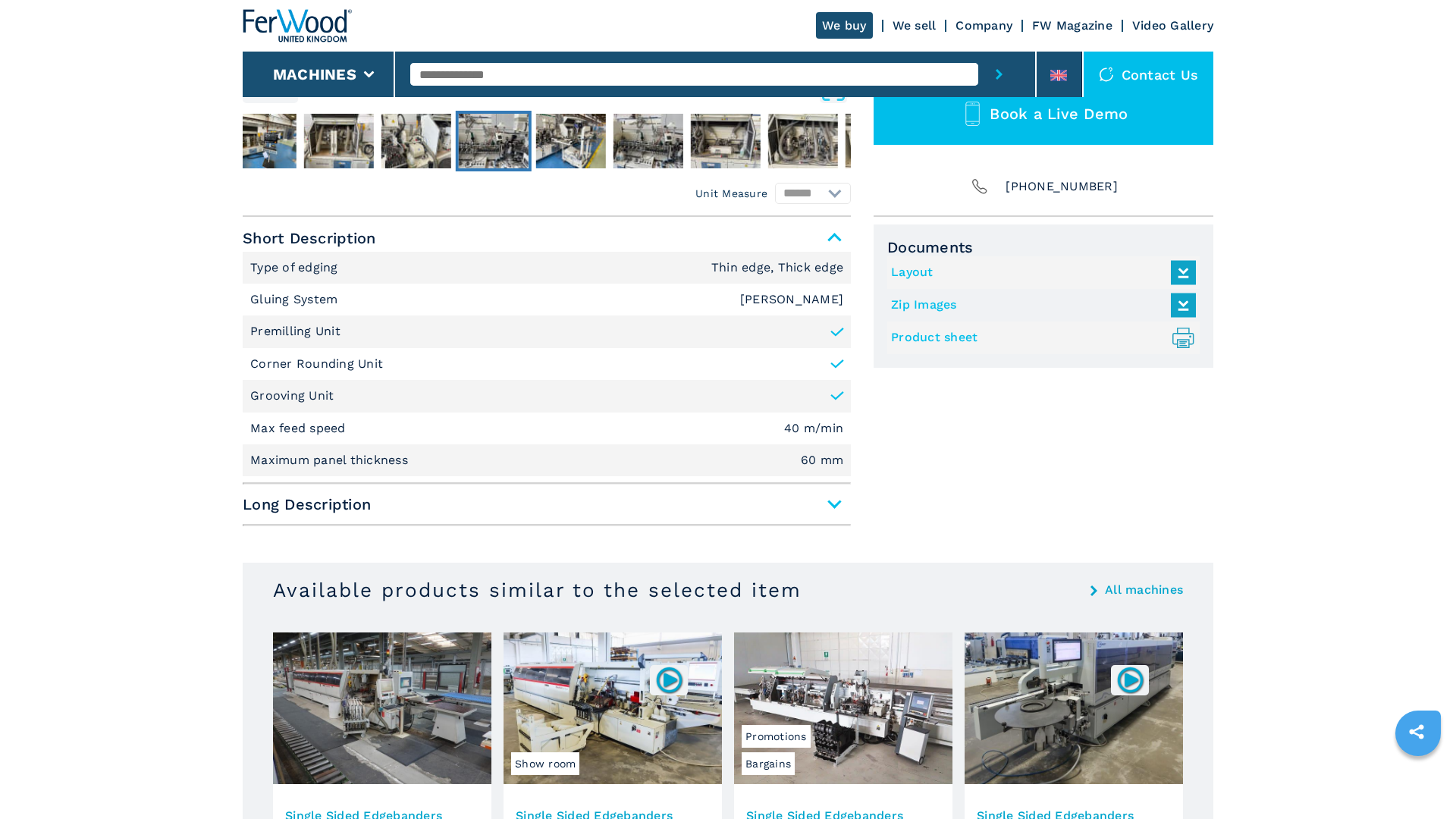
scroll to position [0, 0]
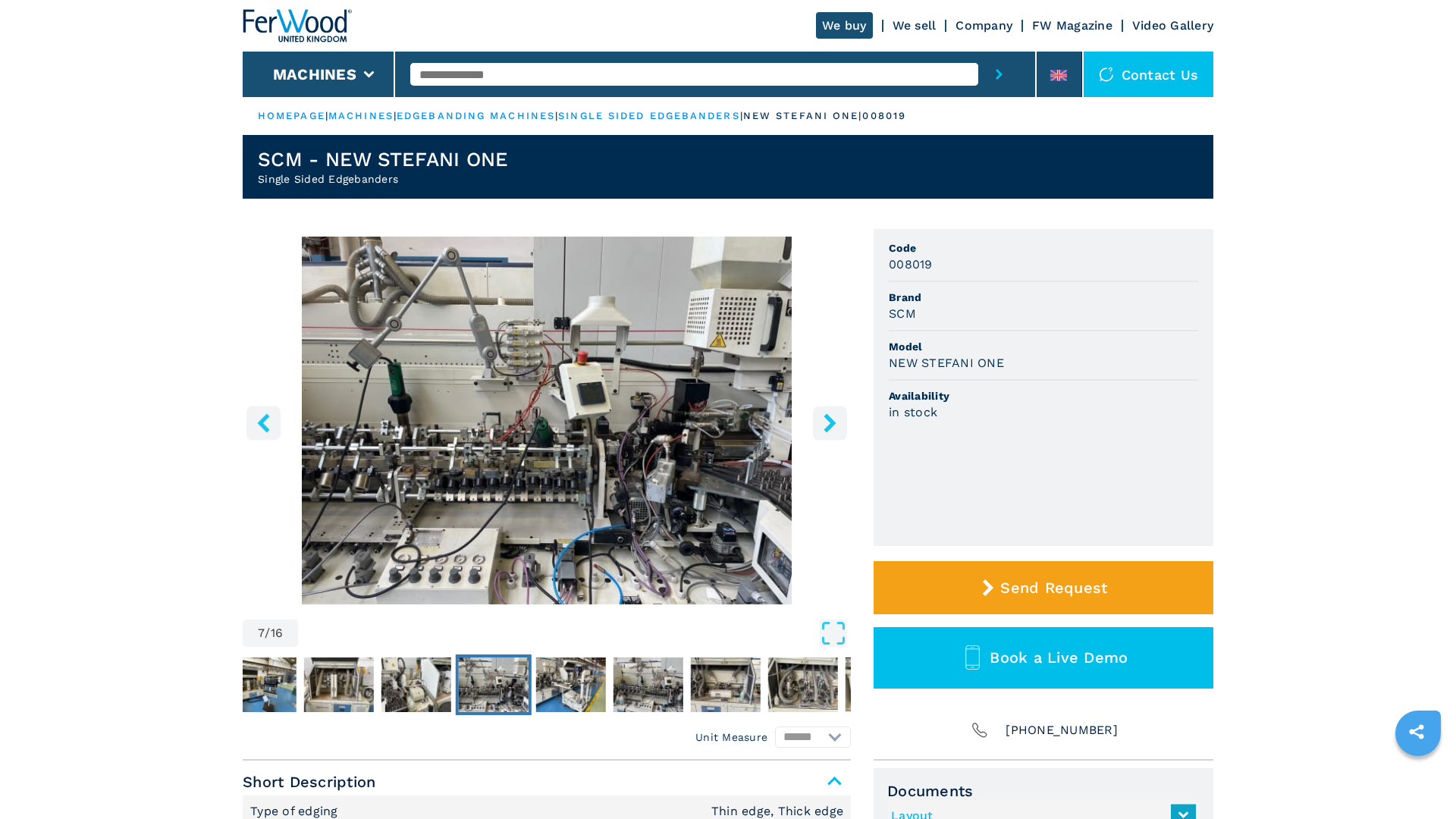
click at [296, 33] on img at bounding box center [297, 25] width 109 height 34
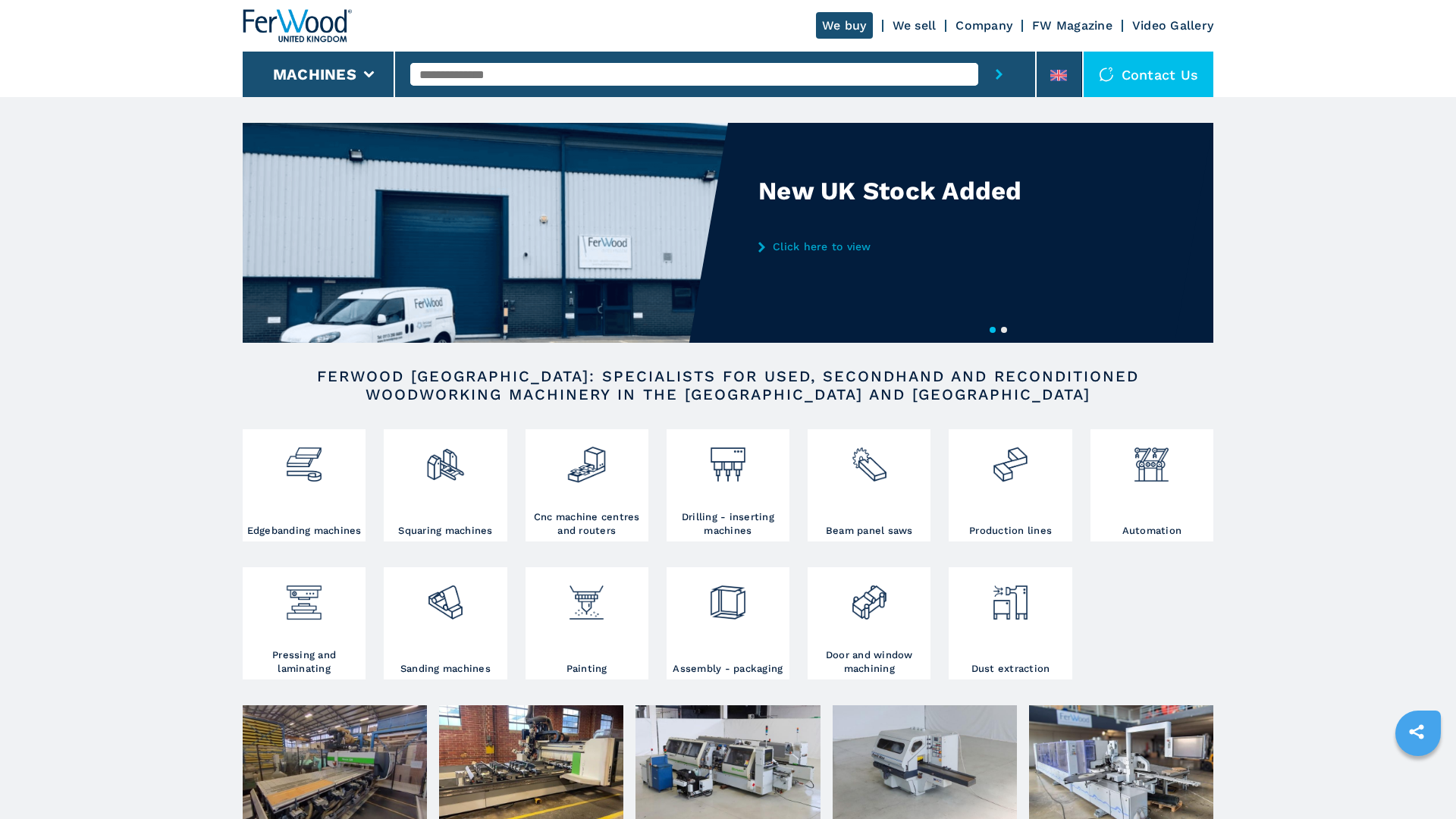
scroll to position [7, 0]
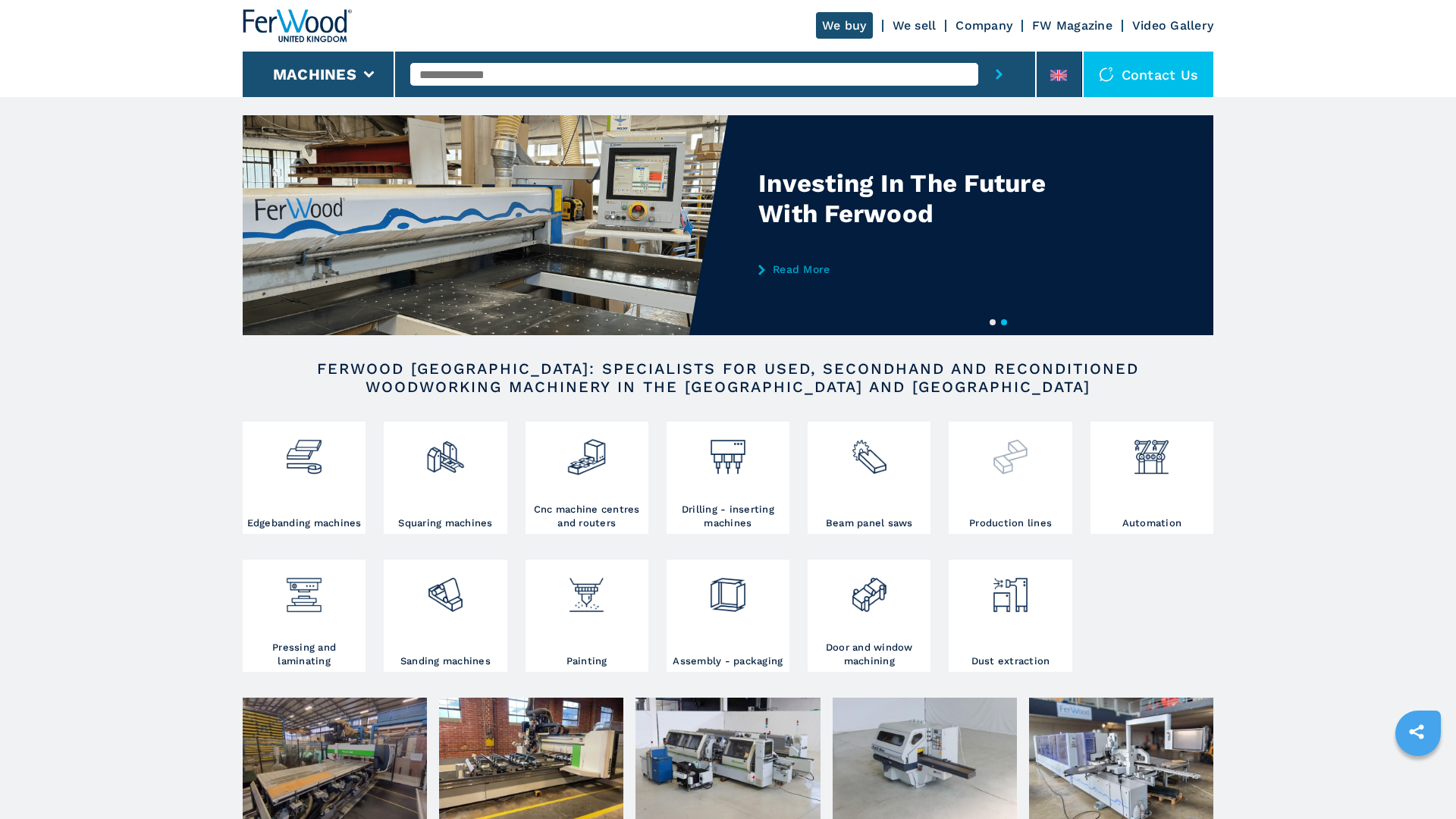
click at [995, 466] on img at bounding box center [1010, 451] width 40 height 52
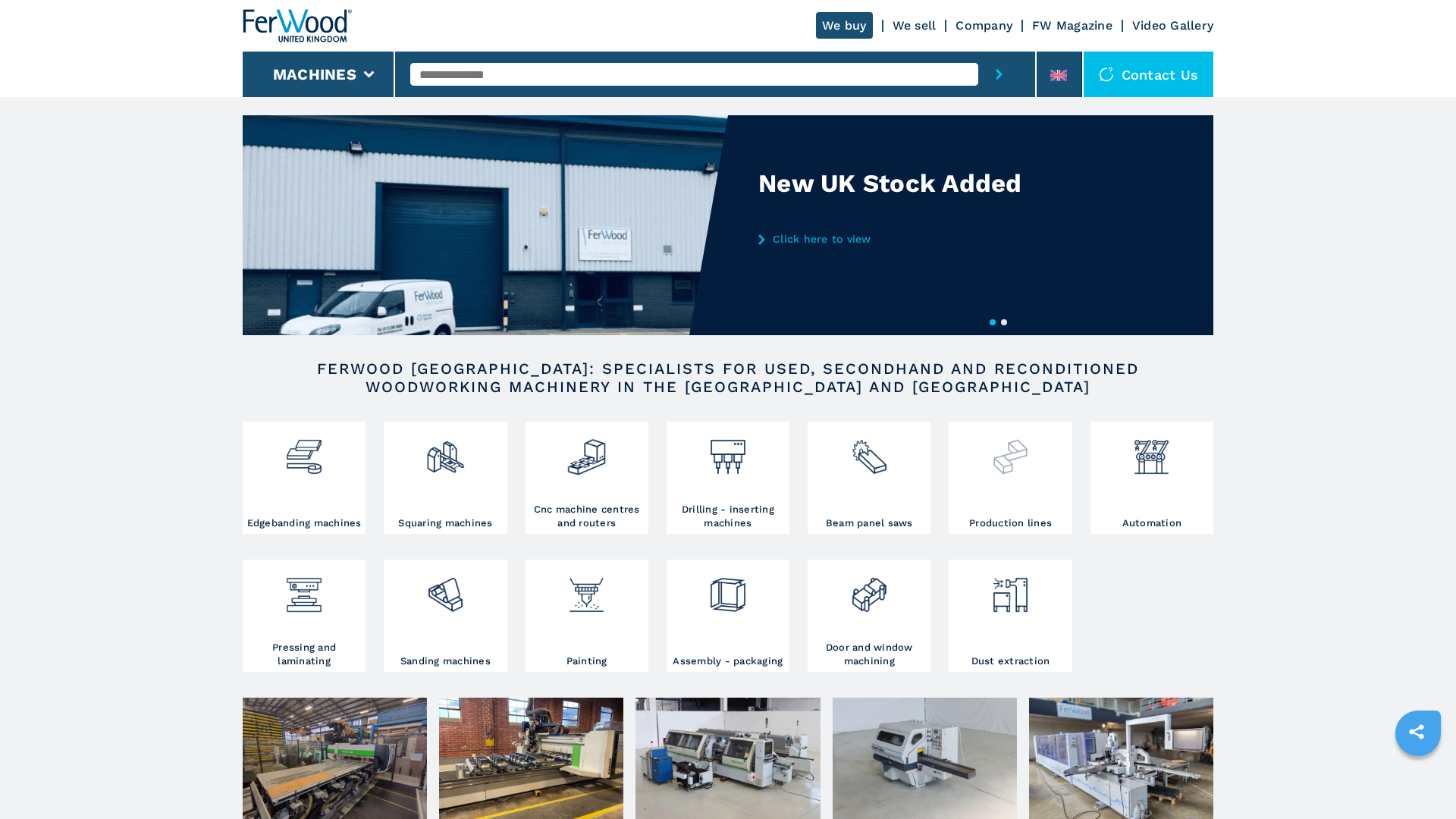
click at [1009, 471] on img at bounding box center [1010, 451] width 40 height 52
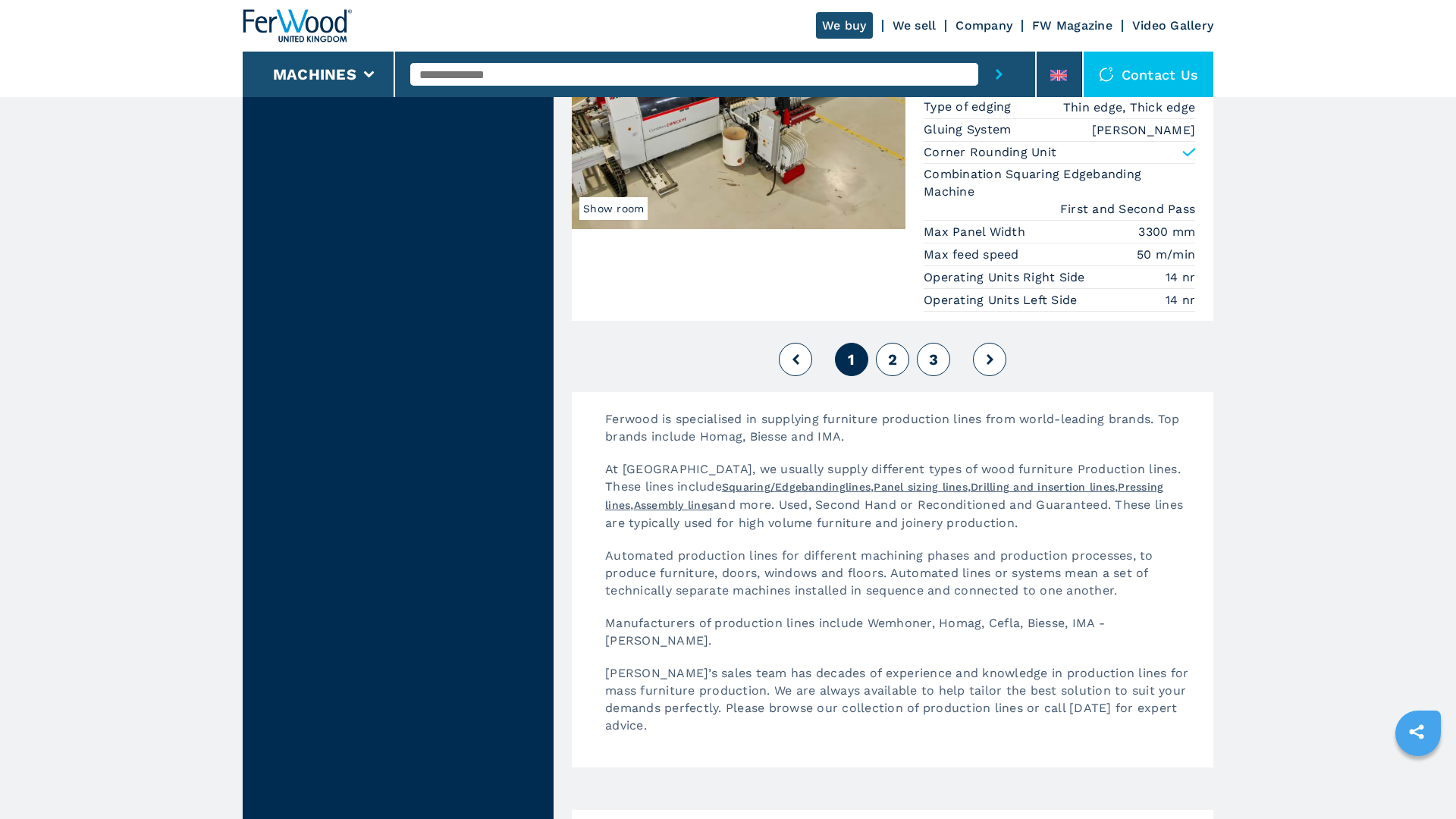
scroll to position [3668, 0]
